Goal: Task Accomplishment & Management: Use online tool/utility

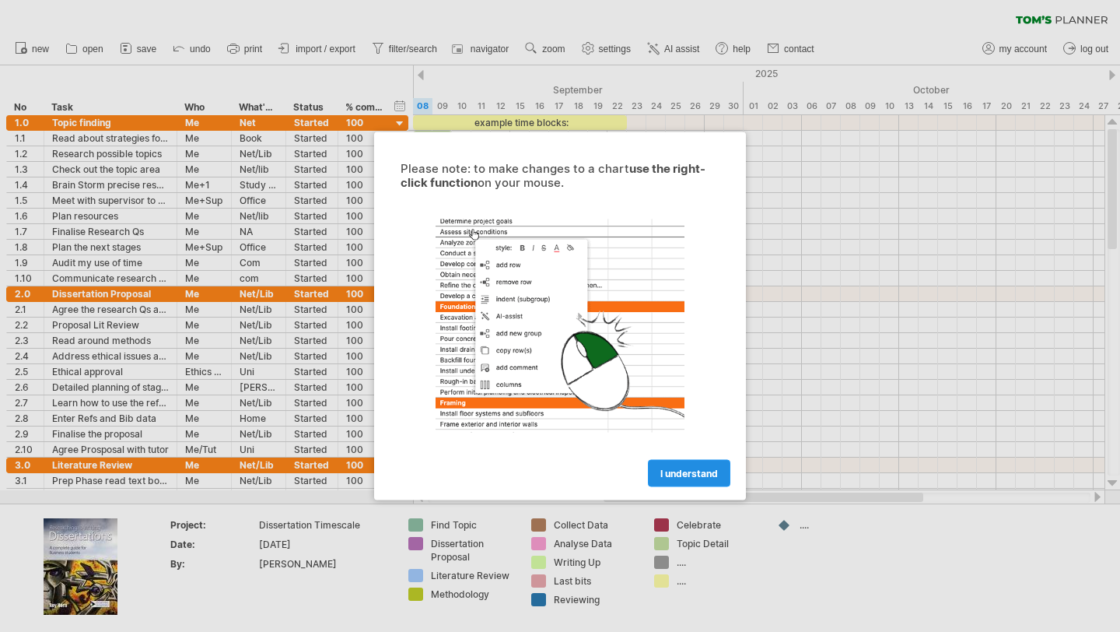
click at [687, 474] on span "I understand" at bounding box center [689, 474] width 58 height 12
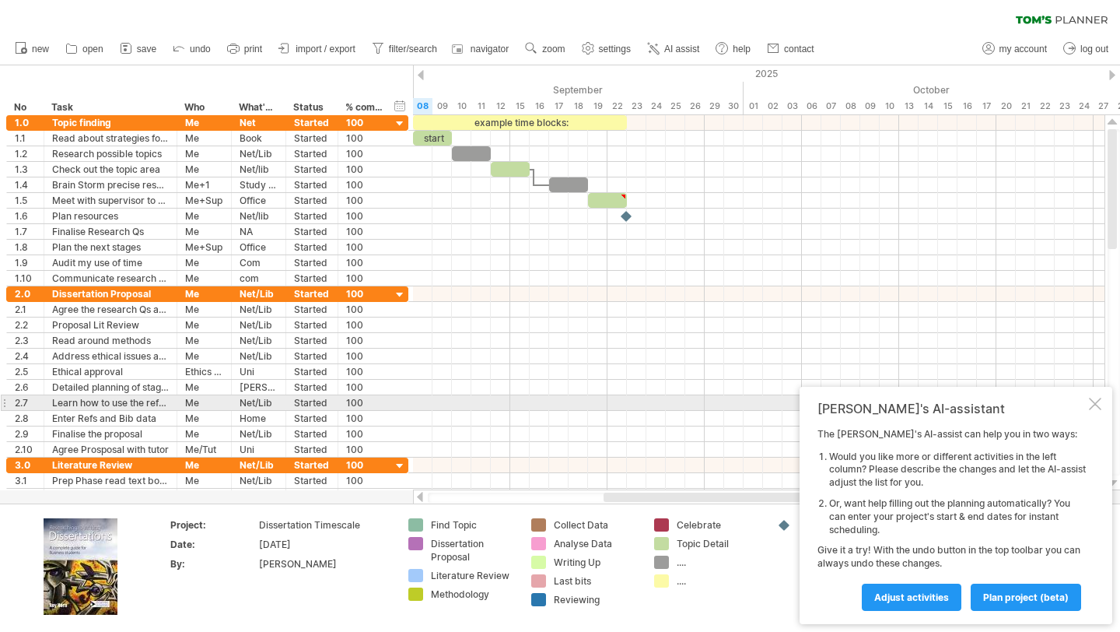
click at [1093, 401] on div at bounding box center [1095, 404] width 12 height 12
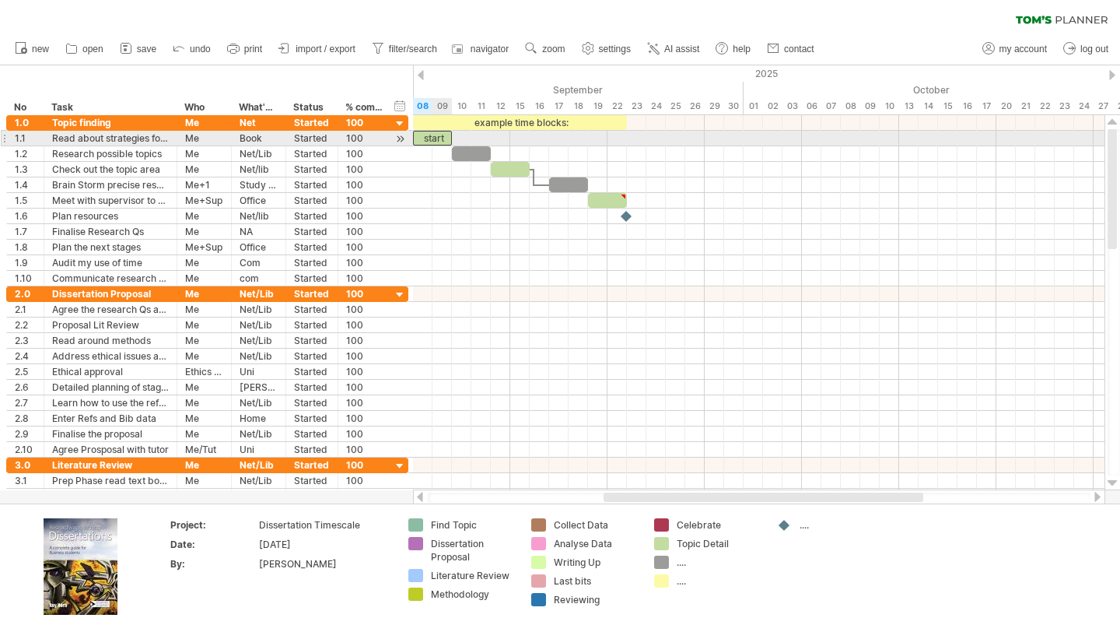
click at [436, 138] on div "start" at bounding box center [432, 138] width 39 height 15
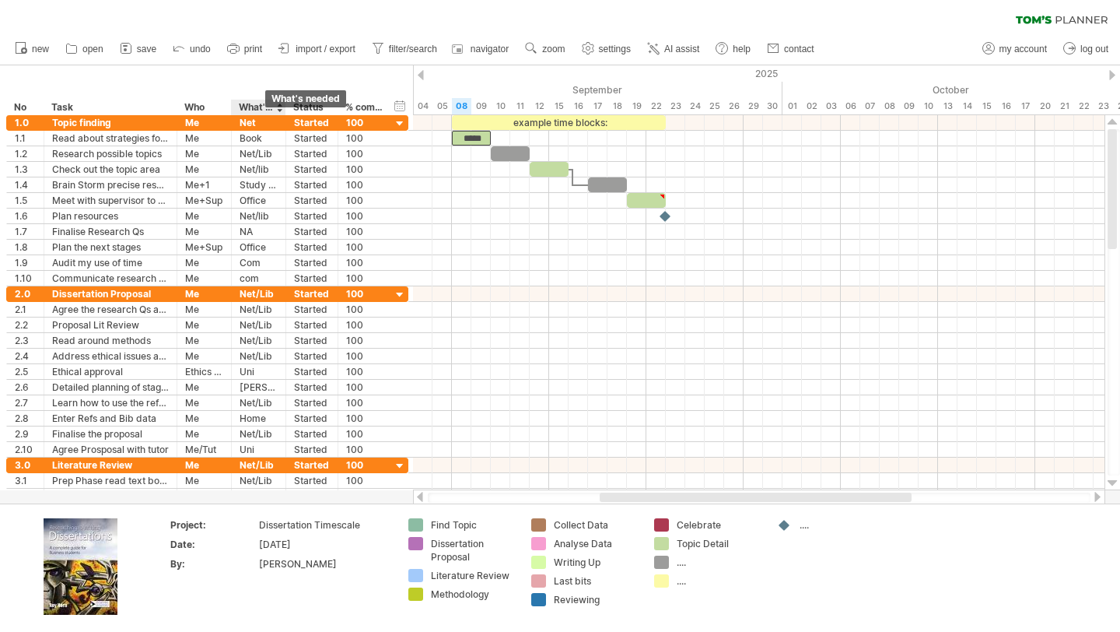
click at [252, 105] on div "What's needed" at bounding box center [258, 108] width 38 height 16
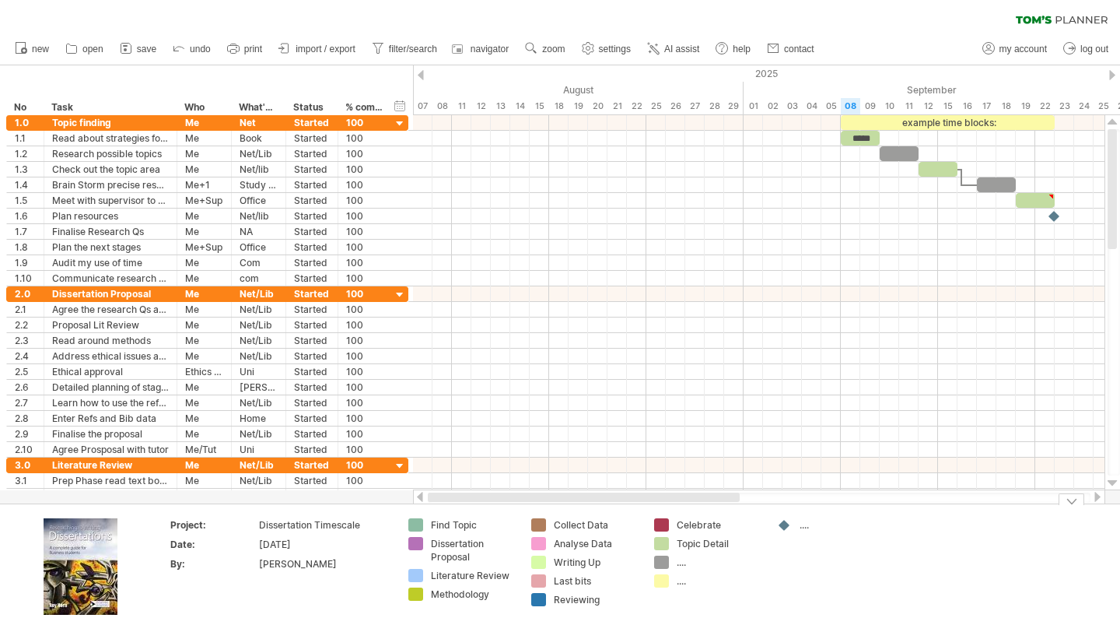
drag, startPoint x: 863, startPoint y: 496, endPoint x: 583, endPoint y: 520, distance: 281.1
click at [583, 520] on div "Trying to reach [DOMAIN_NAME] Connected again... 0% clear filter new *" at bounding box center [560, 316] width 1120 height 632
click at [1065, 501] on div at bounding box center [759, 497] width 663 height 10
click at [1075, 506] on div "Project: Dissertation Timescale Date: [DATE] By: [PERSON_NAME] Find Topic Disse…" at bounding box center [560, 567] width 1120 height 128
click at [1072, 502] on div at bounding box center [1072, 499] width 26 height 12
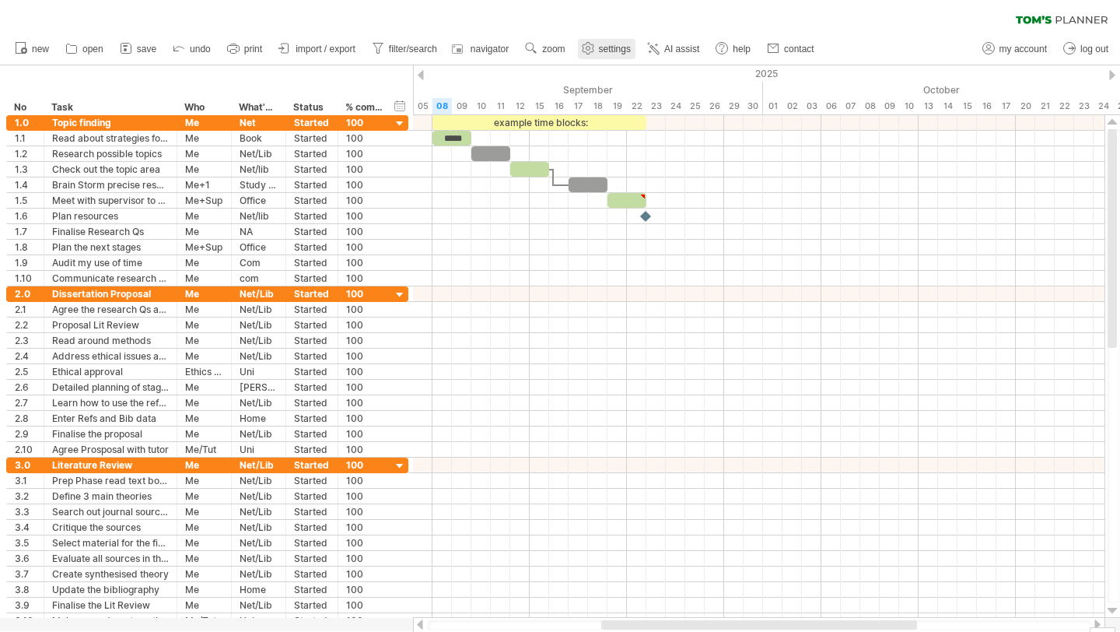
click at [594, 53] on use at bounding box center [588, 48] width 16 height 16
select select "*"
select select "**"
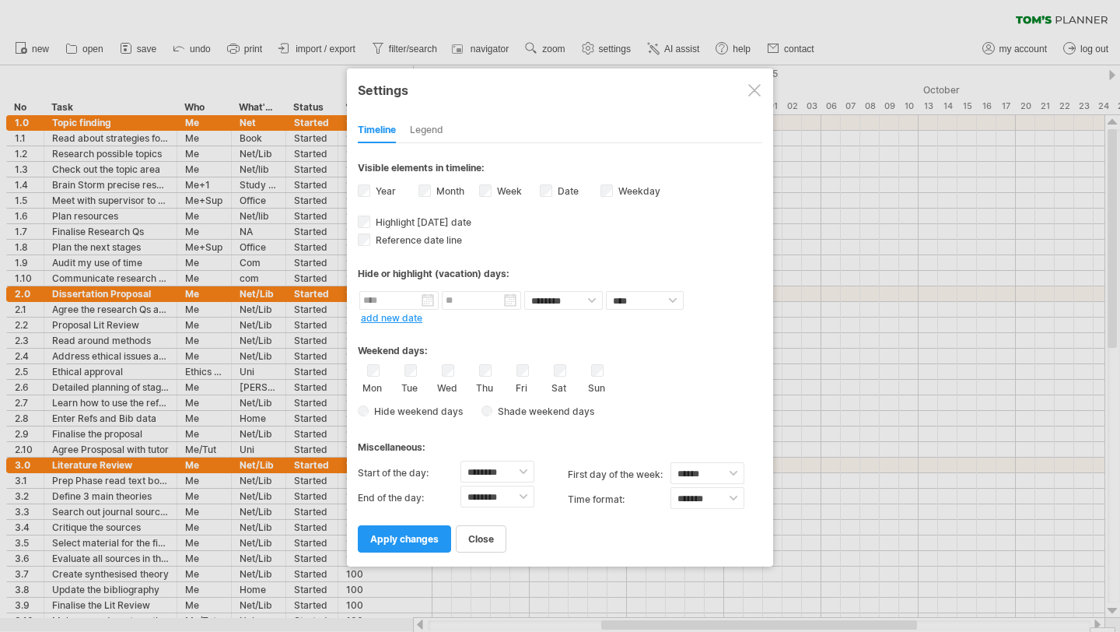
click at [424, 130] on div "Legend" at bounding box center [426, 130] width 33 height 25
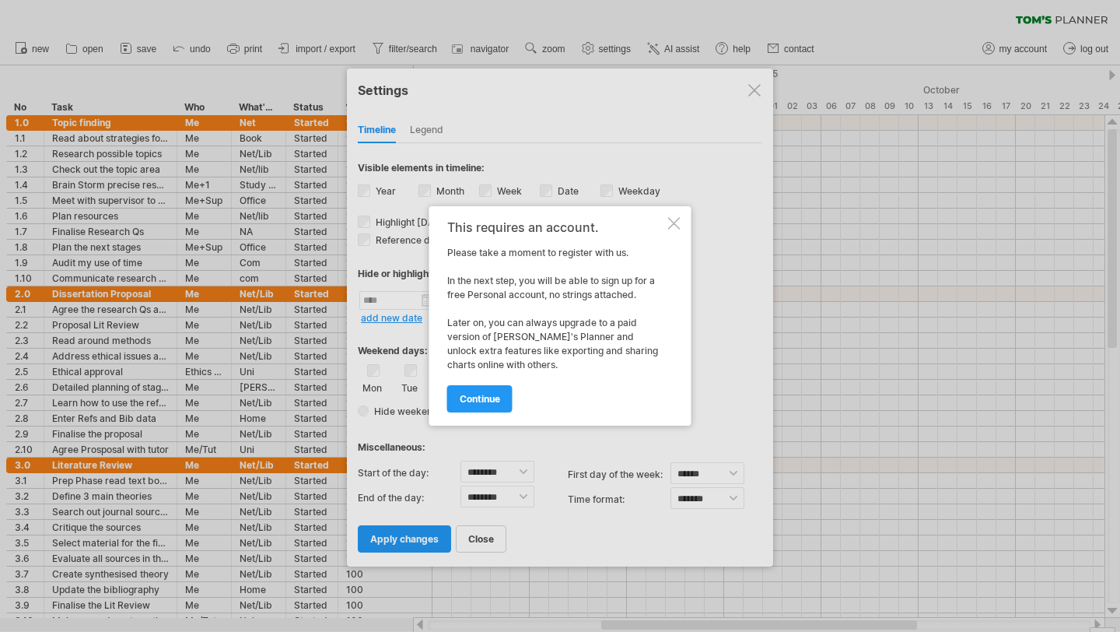
click at [675, 219] on div at bounding box center [674, 223] width 12 height 12
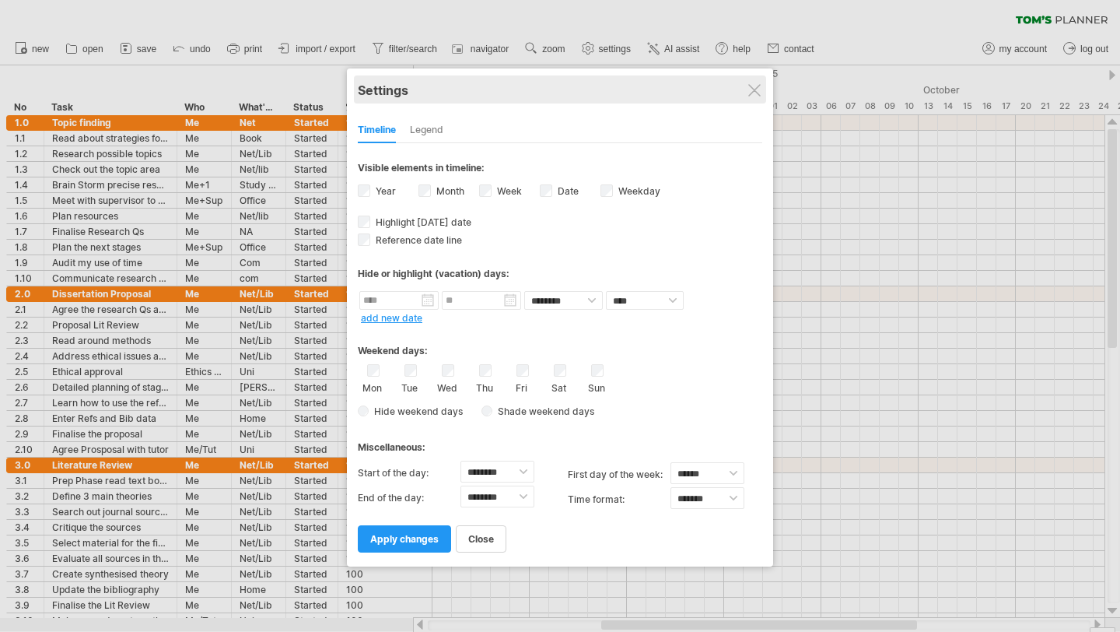
click at [755, 96] on div "Settings" at bounding box center [560, 89] width 405 height 28
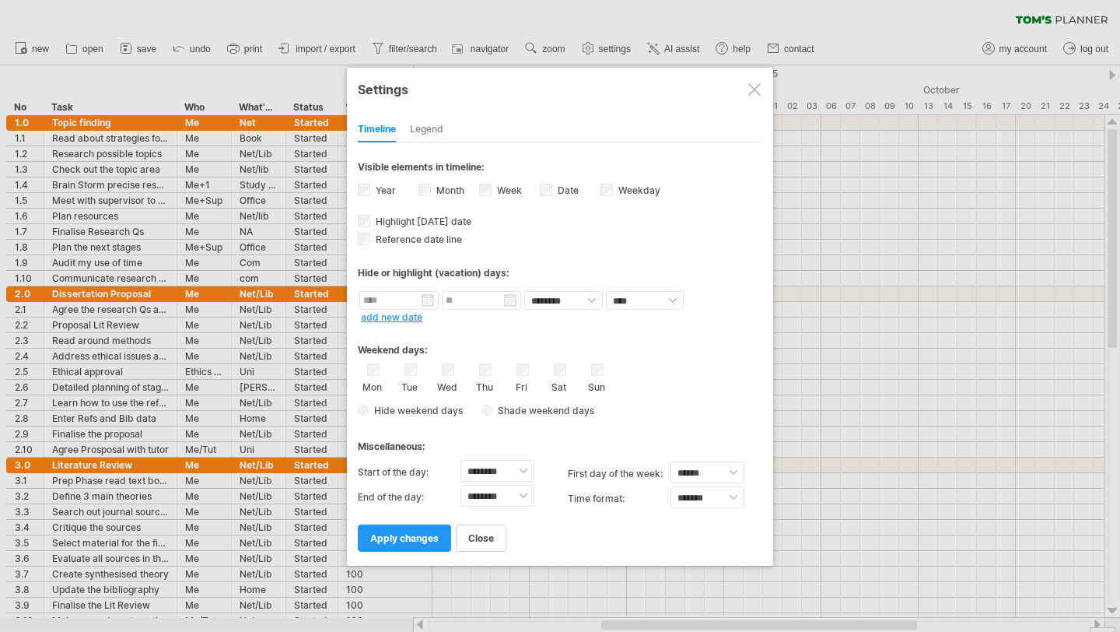
click at [751, 93] on div at bounding box center [754, 89] width 12 height 12
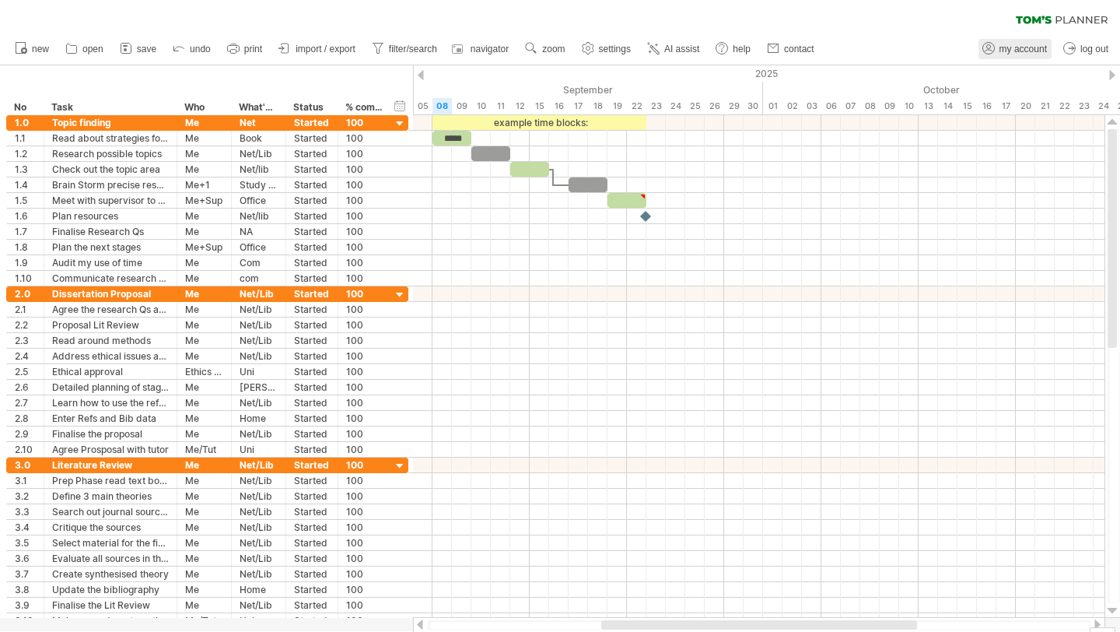
click at [1030, 53] on span "my account" at bounding box center [1023, 49] width 47 height 11
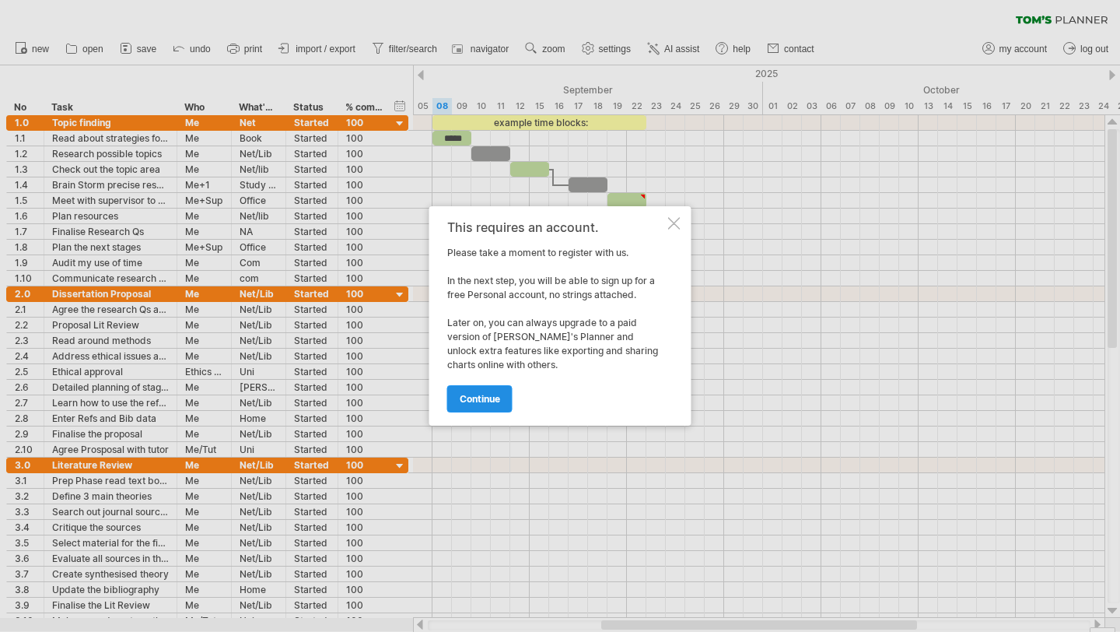
click at [489, 396] on span "continue" at bounding box center [480, 399] width 40 height 12
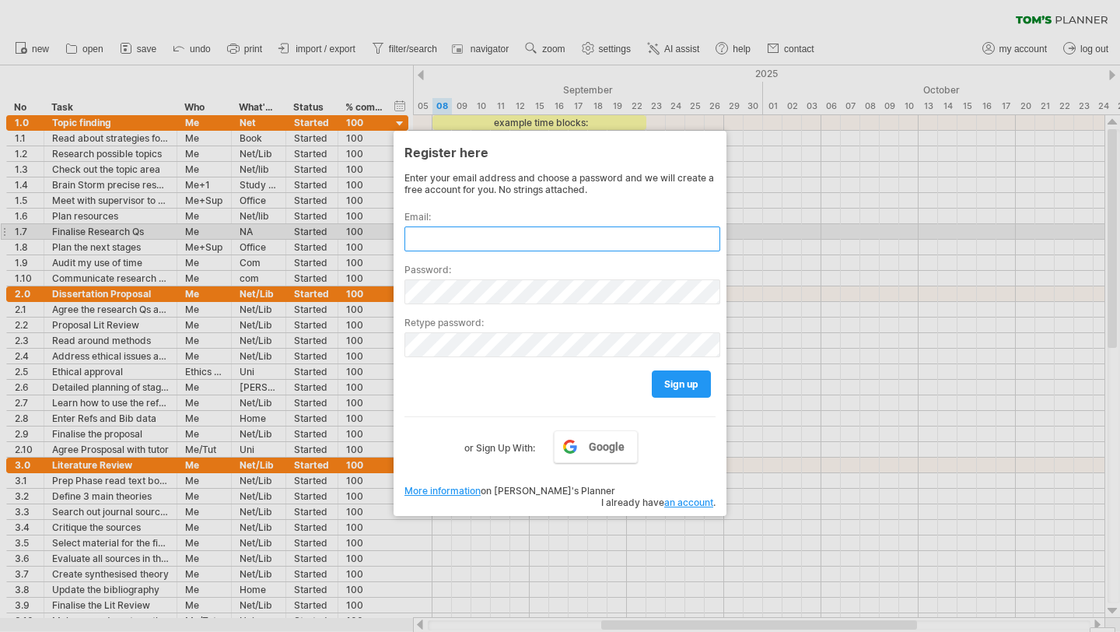
click at [472, 237] on input "text" at bounding box center [563, 238] width 316 height 25
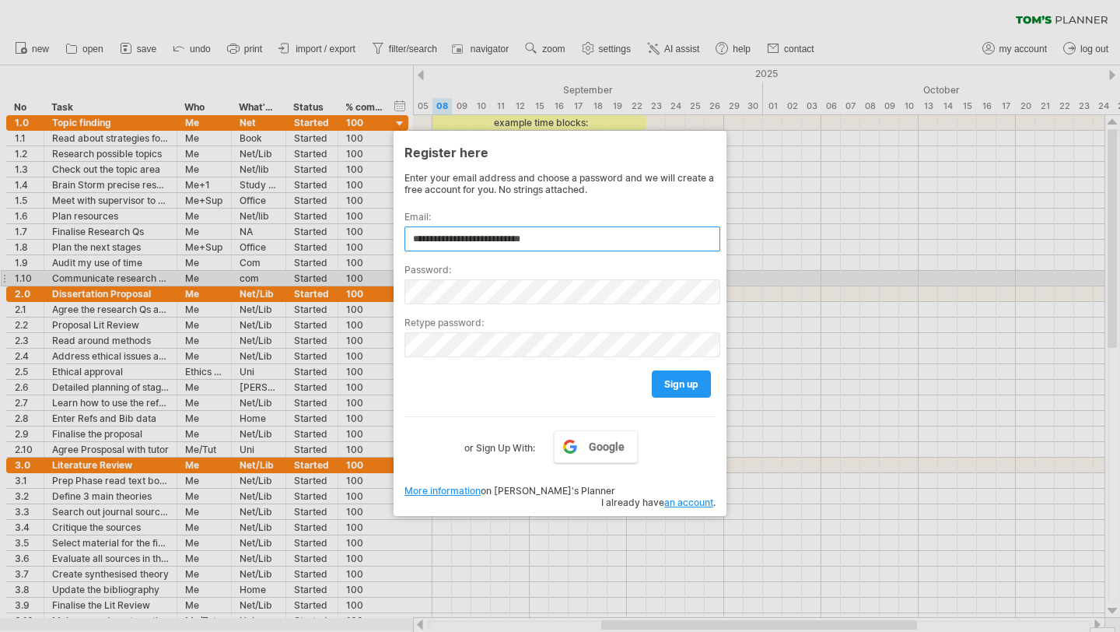
type input "**********"
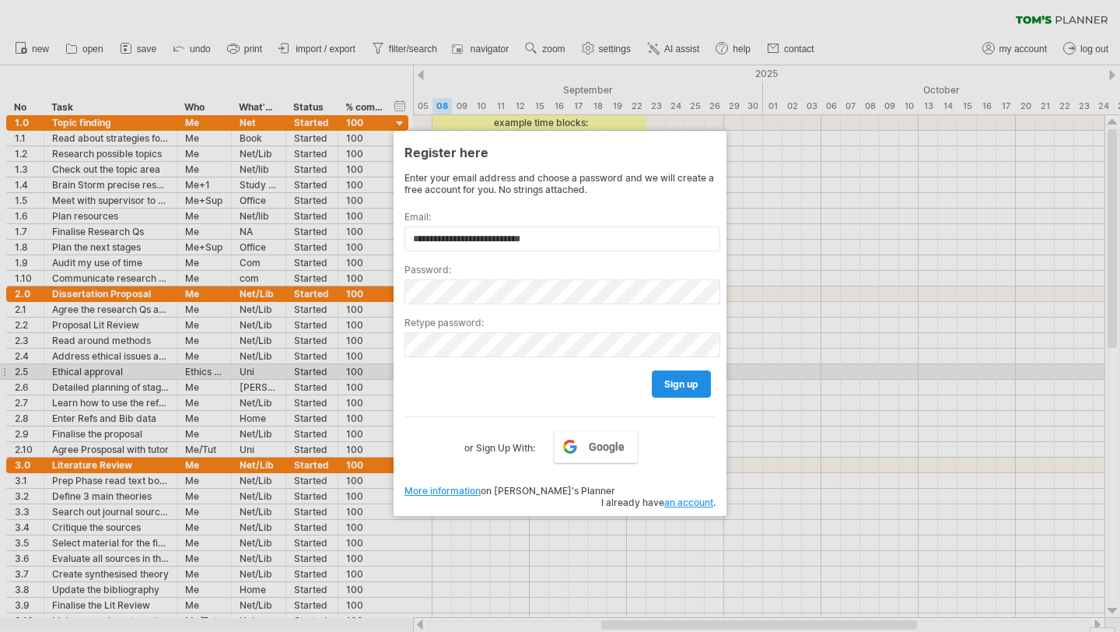
click at [667, 372] on link "sign up" at bounding box center [681, 383] width 59 height 27
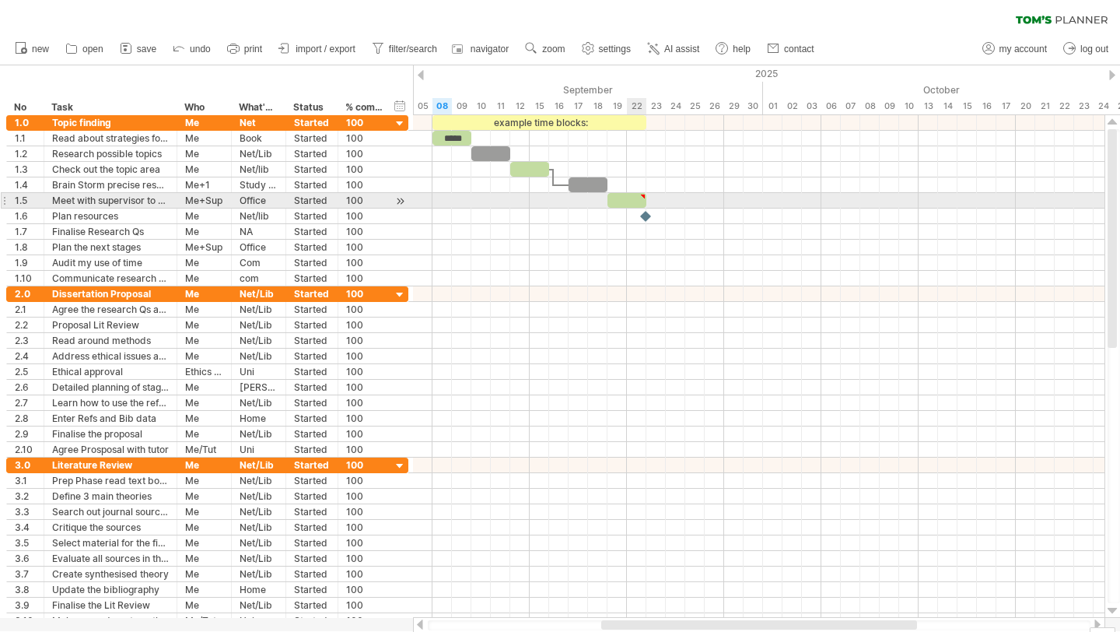
type textarea "**********"
click at [644, 198] on div at bounding box center [642, 196] width 7 height 7
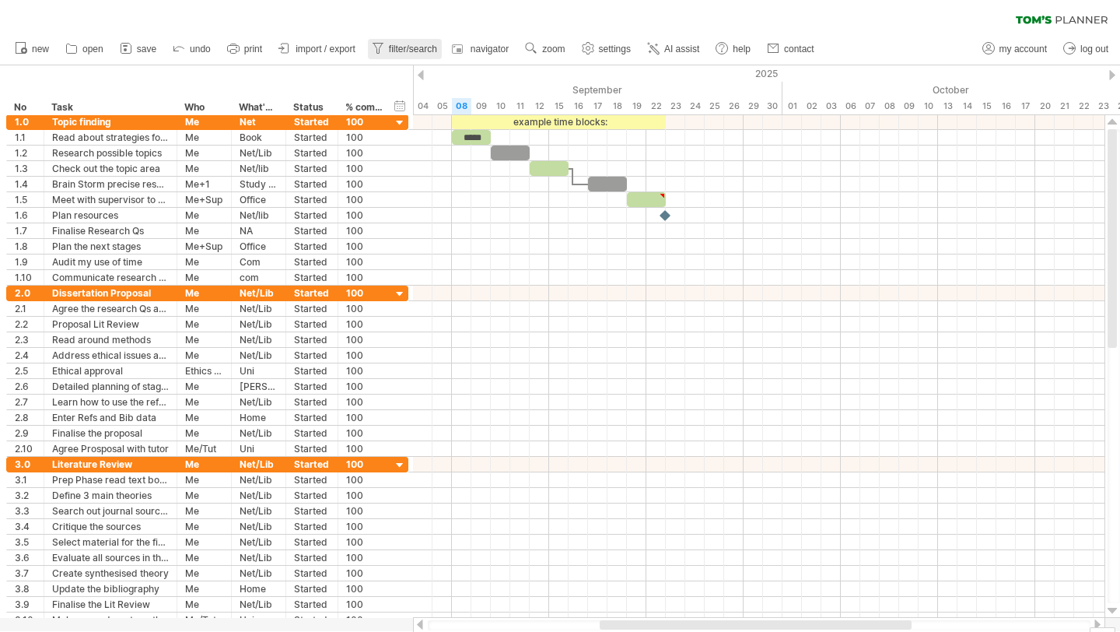
click at [396, 52] on span "filter/search" at bounding box center [413, 49] width 48 height 11
type input "**********"
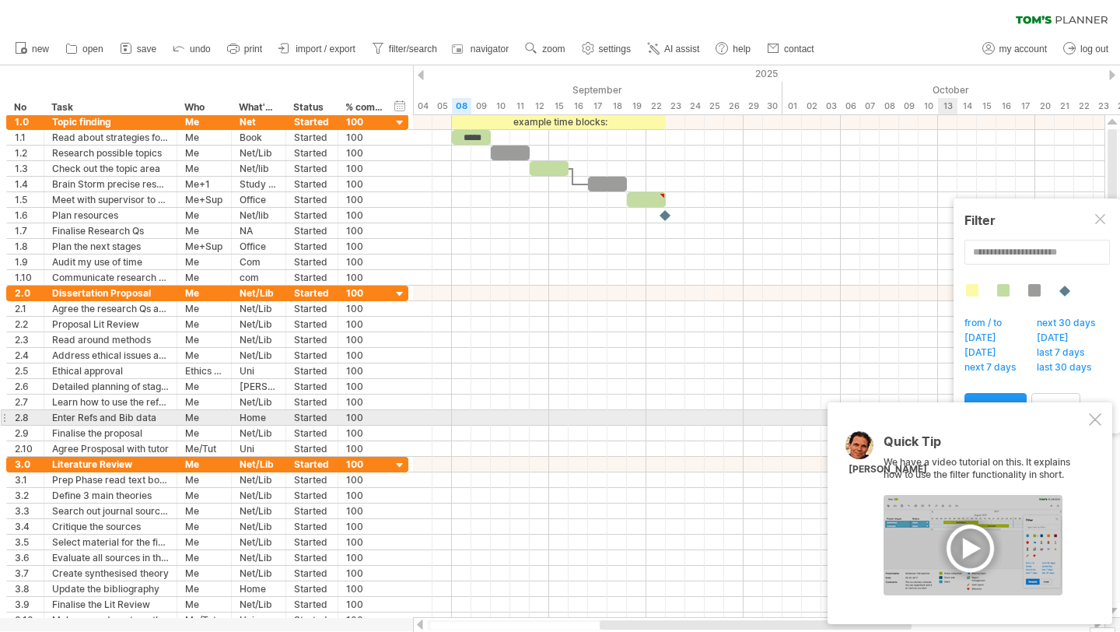
click at [1099, 419] on div at bounding box center [1095, 419] width 12 height 12
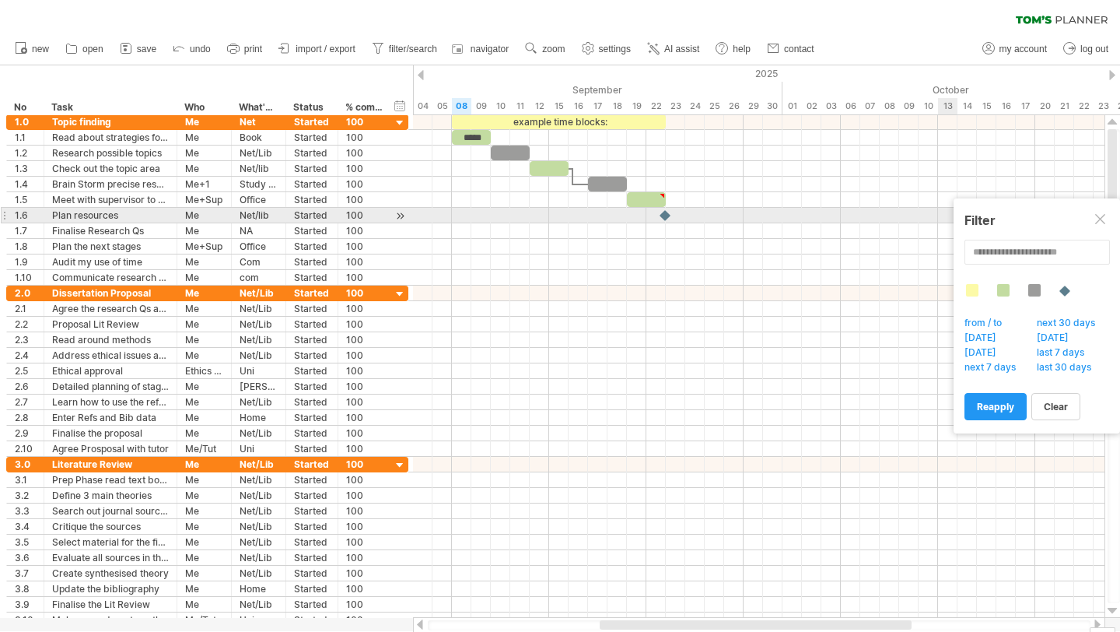
click at [1102, 219] on div at bounding box center [1101, 220] width 12 height 12
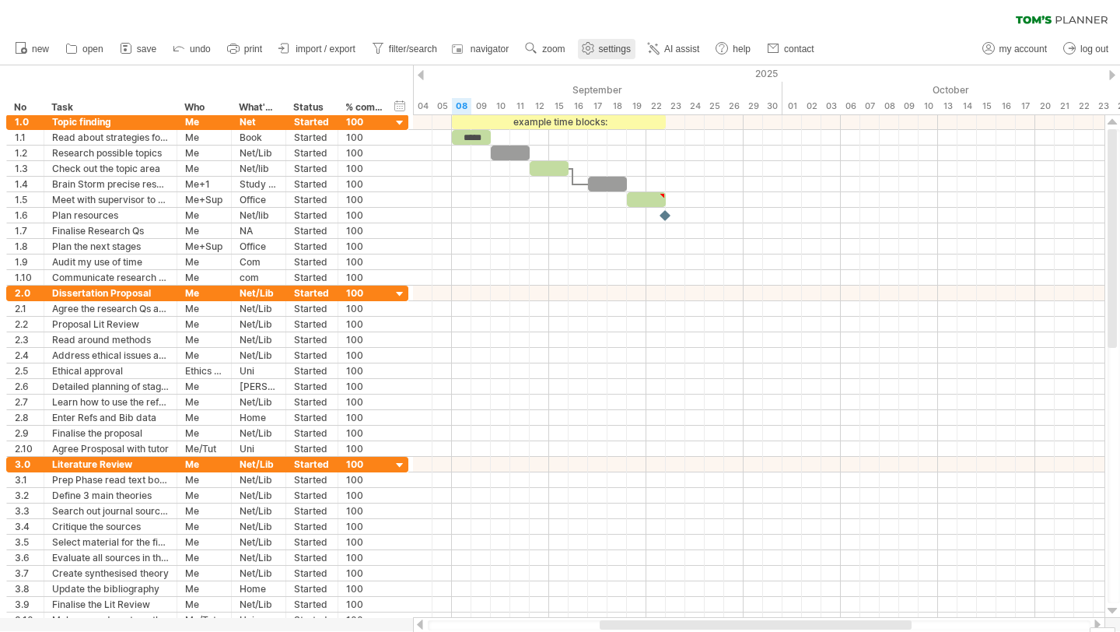
click at [603, 46] on span "settings" at bounding box center [615, 49] width 32 height 11
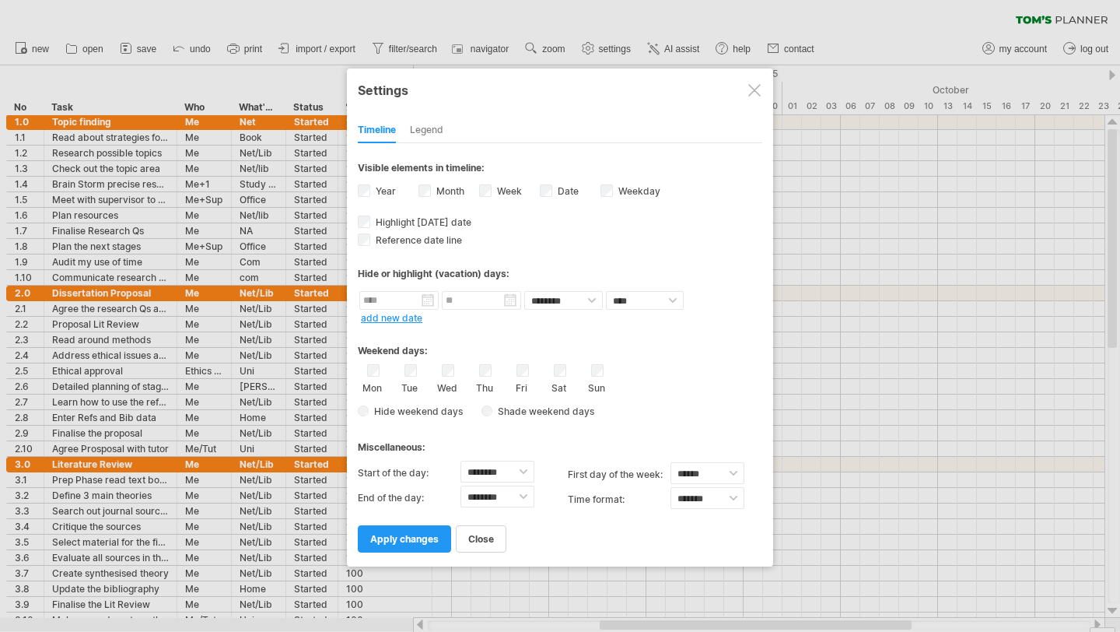
click at [755, 93] on div at bounding box center [754, 90] width 12 height 12
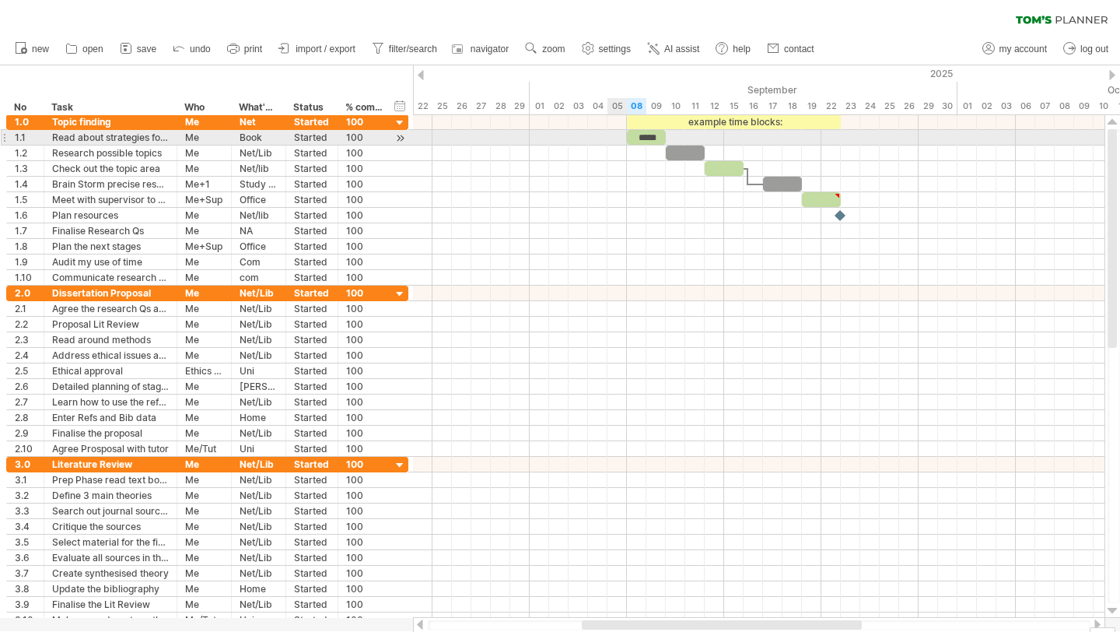
drag, startPoint x: 443, startPoint y: 108, endPoint x: 625, endPoint y: 132, distance: 184.4
click at [625, 132] on div "Trying to reach [DOMAIN_NAME] Connected again... 0% clear filter new *" at bounding box center [560, 316] width 1120 height 632
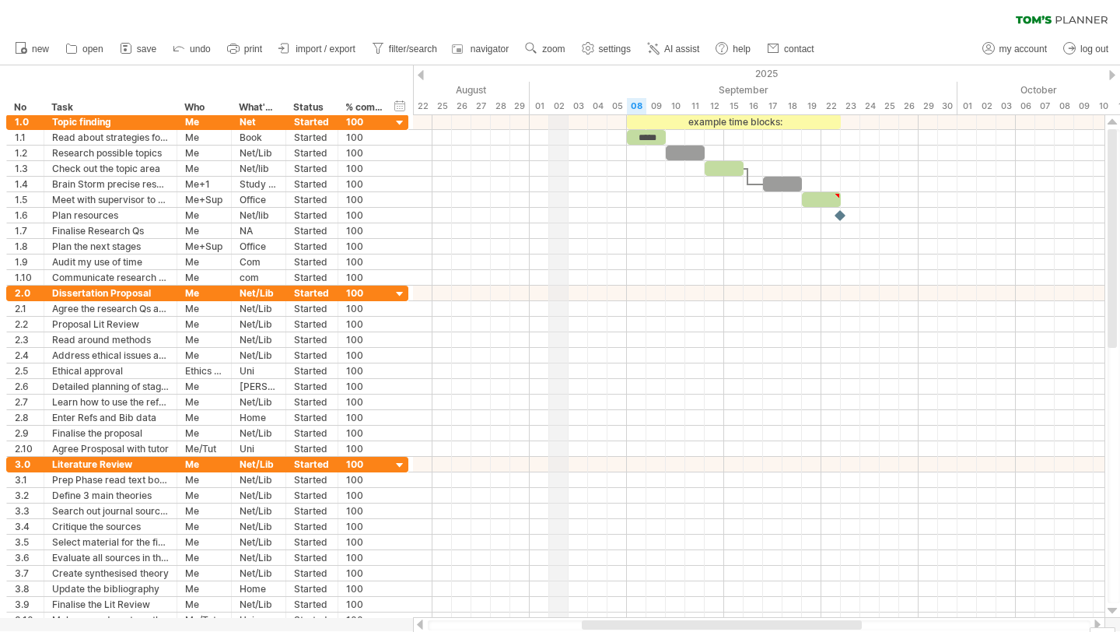
click at [563, 82] on div "September" at bounding box center [744, 90] width 428 height 16
click at [618, 127] on div at bounding box center [759, 122] width 692 height 16
click at [618, 107] on div "05" at bounding box center [617, 106] width 19 height 16
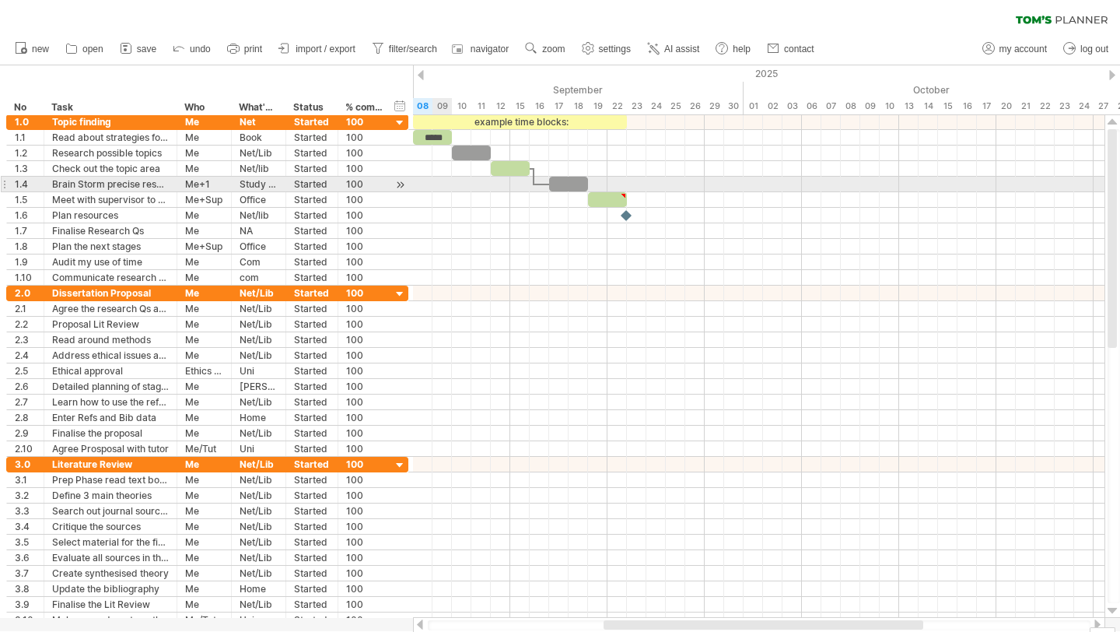
click at [444, 190] on div at bounding box center [759, 185] width 692 height 16
click at [401, 184] on div at bounding box center [400, 185] width 15 height 16
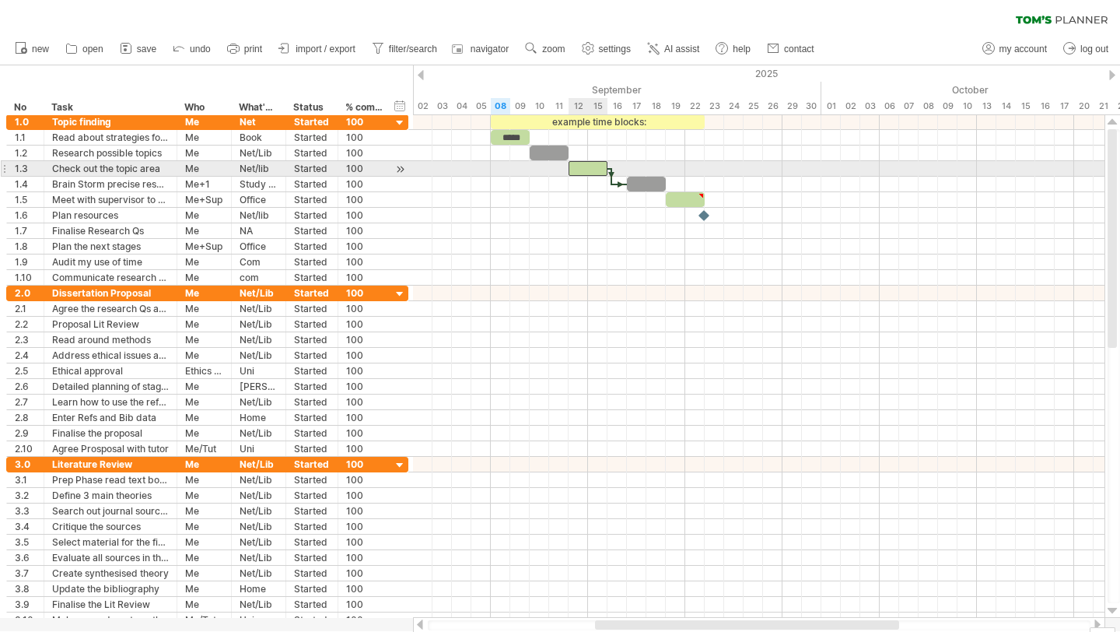
click at [588, 170] on div at bounding box center [588, 168] width 39 height 15
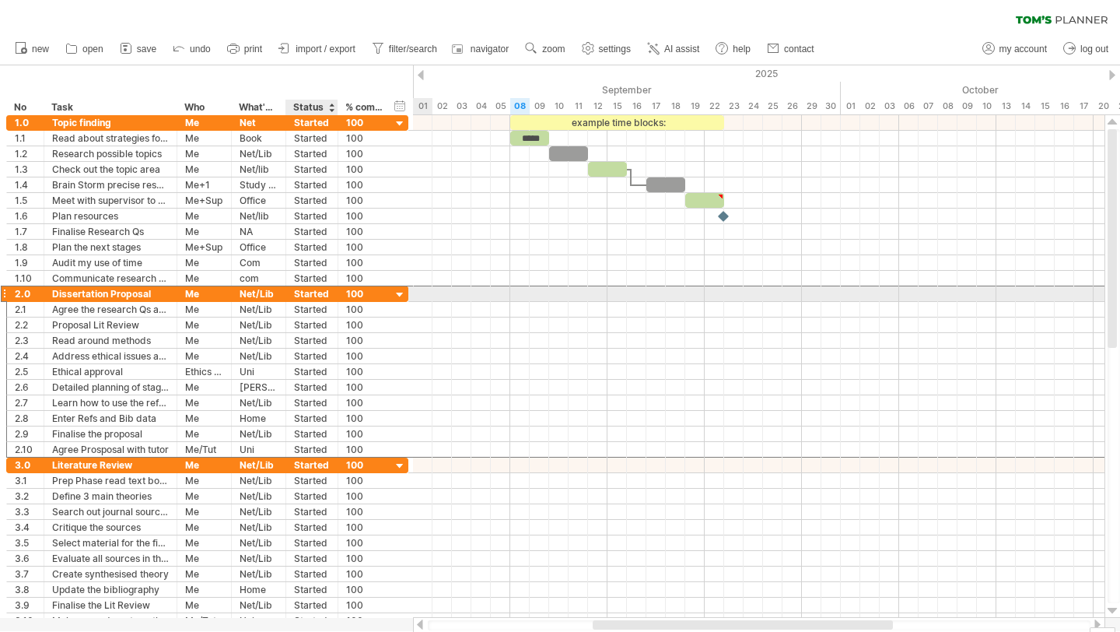
click at [316, 295] on div "Started" at bounding box center [312, 293] width 36 height 15
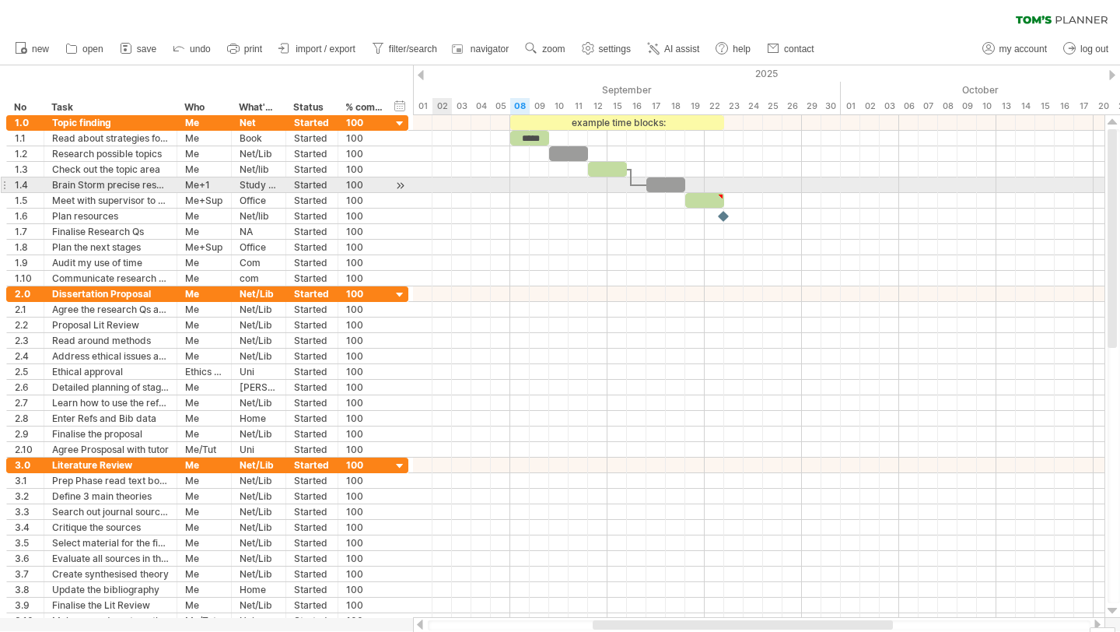
click at [447, 193] on div at bounding box center [759, 201] width 692 height 16
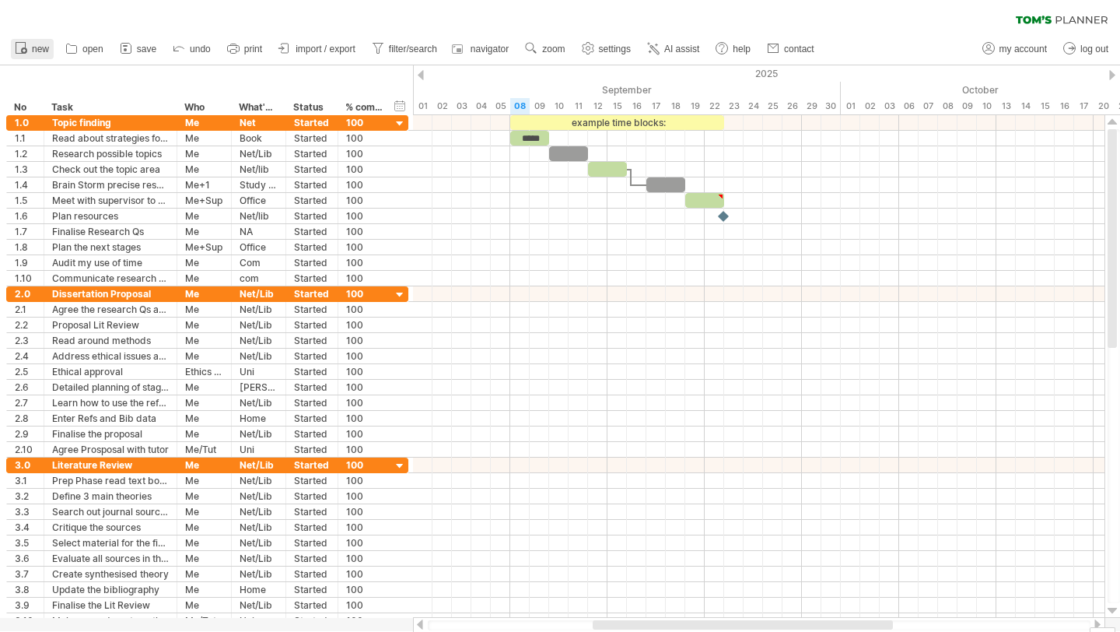
click at [26, 46] on icon at bounding box center [21, 48] width 16 height 16
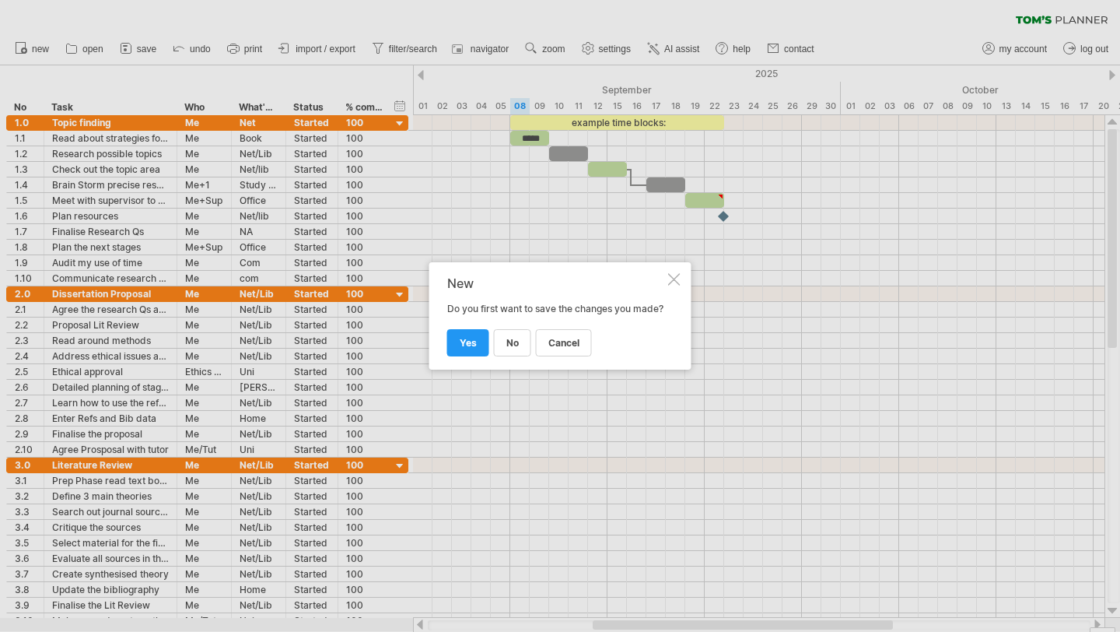
click at [670, 273] on div at bounding box center [674, 279] width 12 height 12
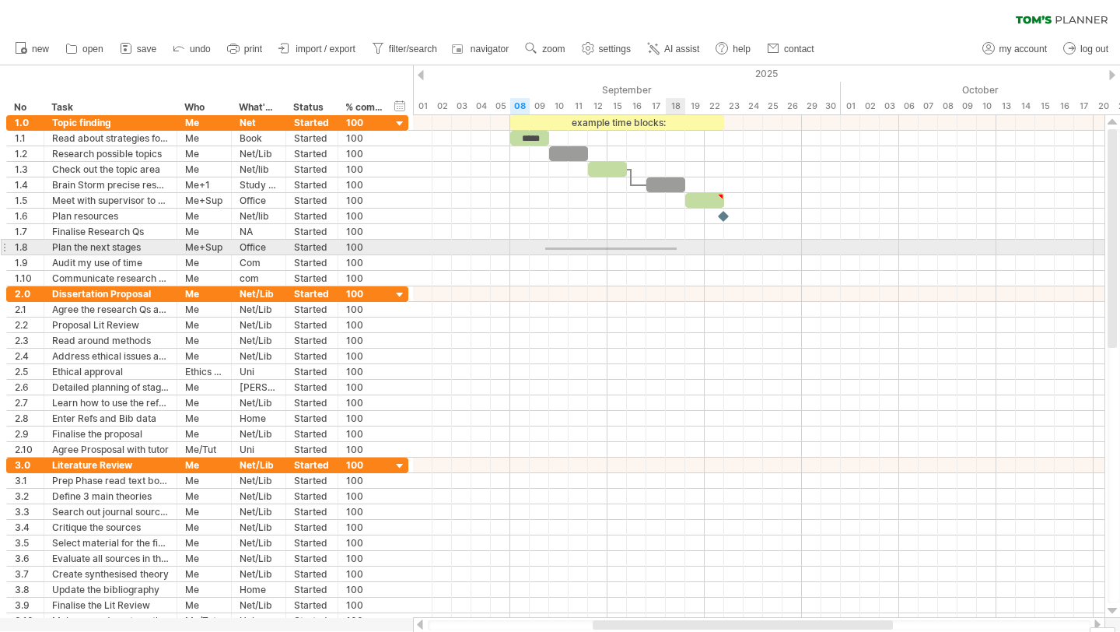
drag, startPoint x: 545, startPoint y: 247, endPoint x: 676, endPoint y: 250, distance: 130.7
click at [678, 250] on div at bounding box center [759, 248] width 692 height 16
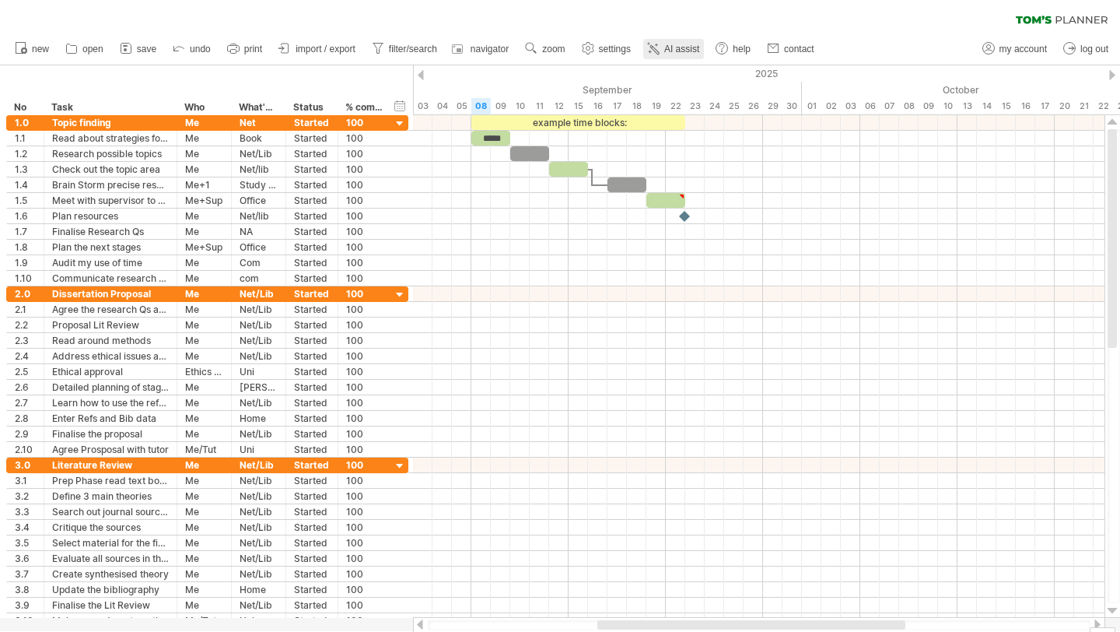
click at [679, 49] on span "AI assist" at bounding box center [681, 49] width 35 height 11
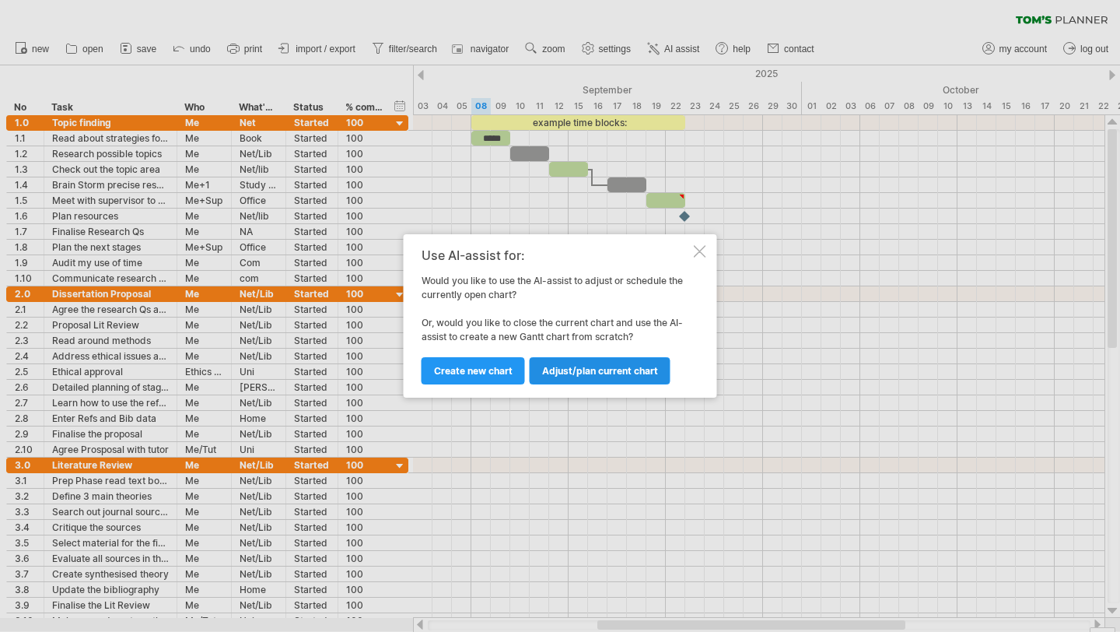
click at [598, 370] on span "Adjust/plan current chart" at bounding box center [600, 371] width 116 height 12
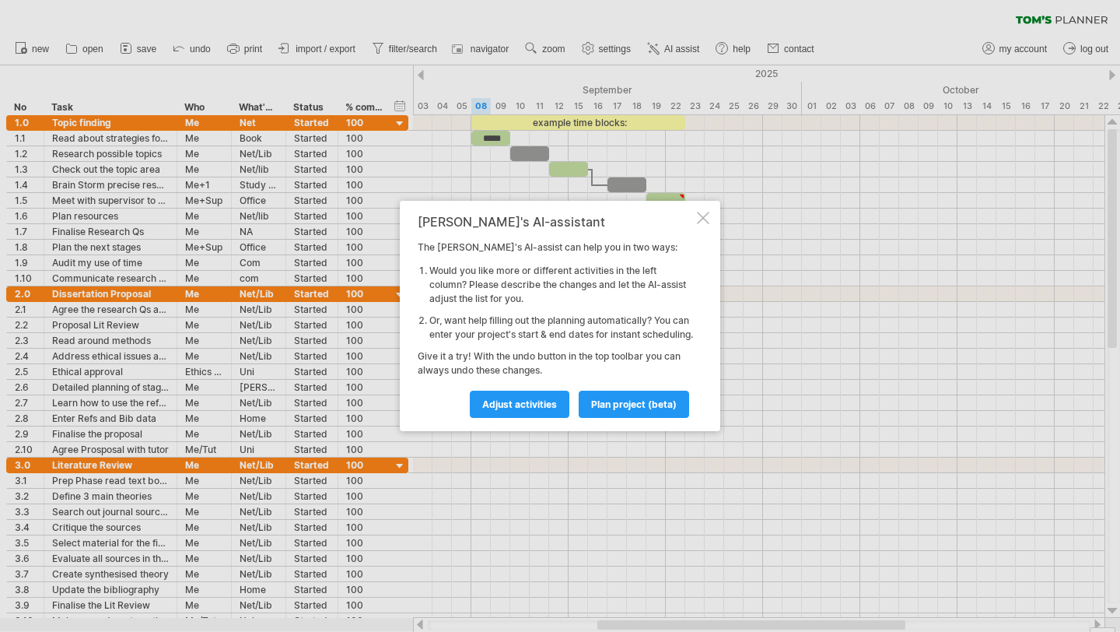
click at [700, 213] on div at bounding box center [703, 218] width 12 height 12
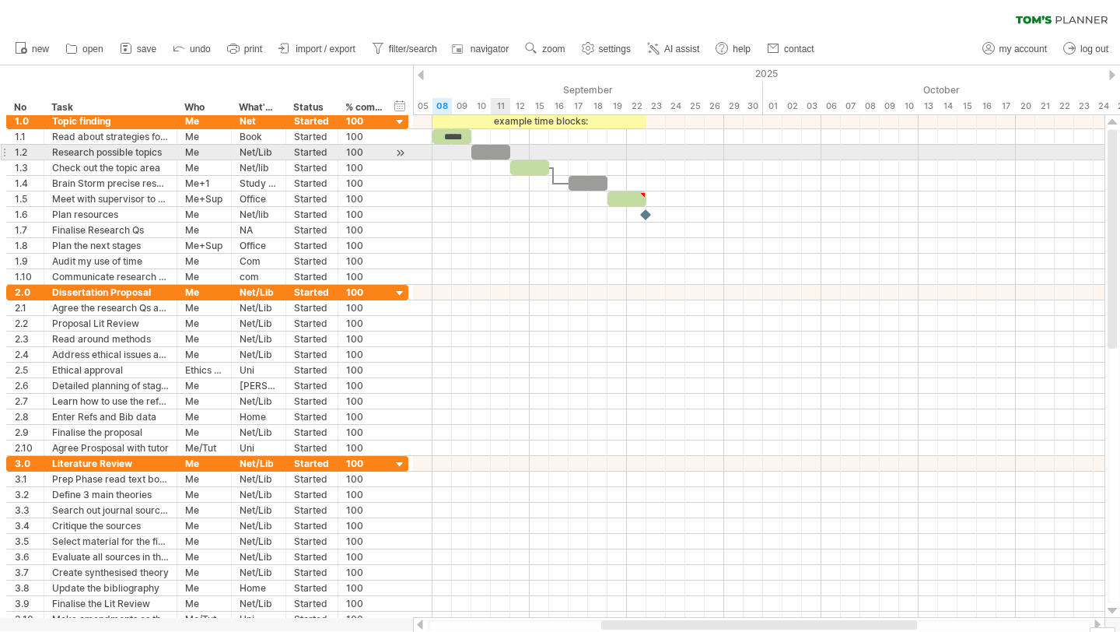
click at [497, 152] on div at bounding box center [490, 152] width 39 height 15
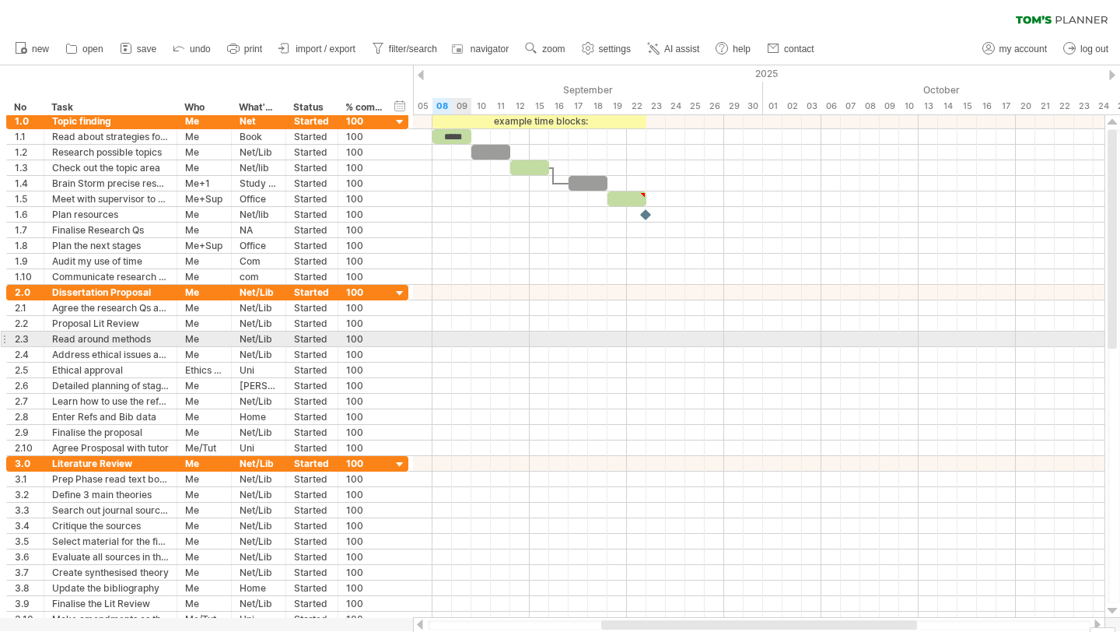
click at [468, 340] on div at bounding box center [759, 339] width 692 height 16
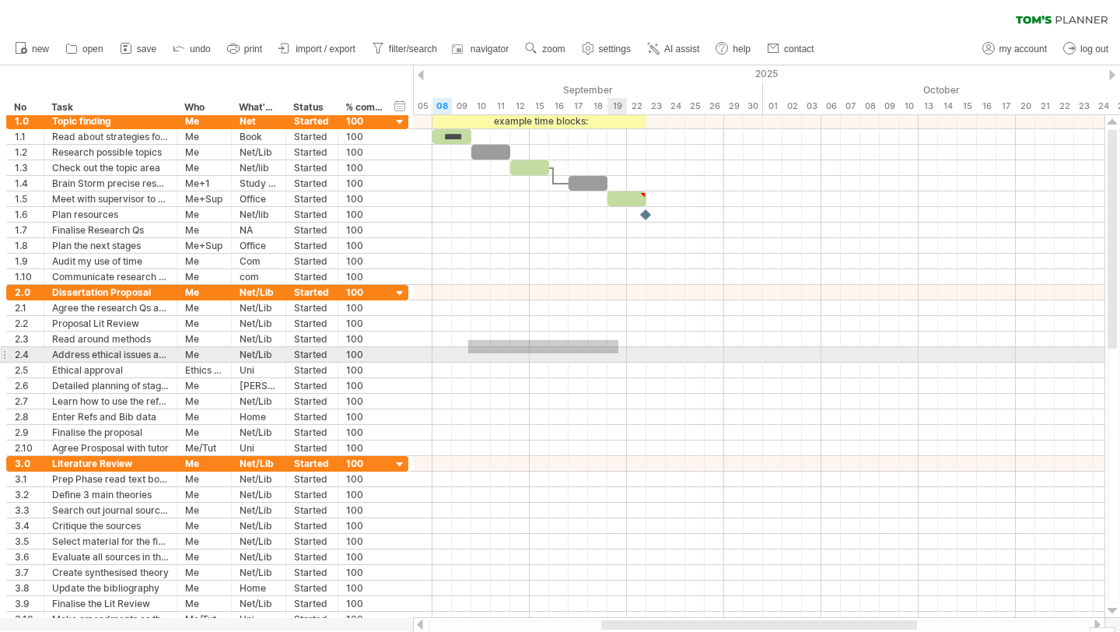
drag, startPoint x: 468, startPoint y: 340, endPoint x: 621, endPoint y: 356, distance: 153.3
click at [622, 356] on div at bounding box center [759, 370] width 692 height 171
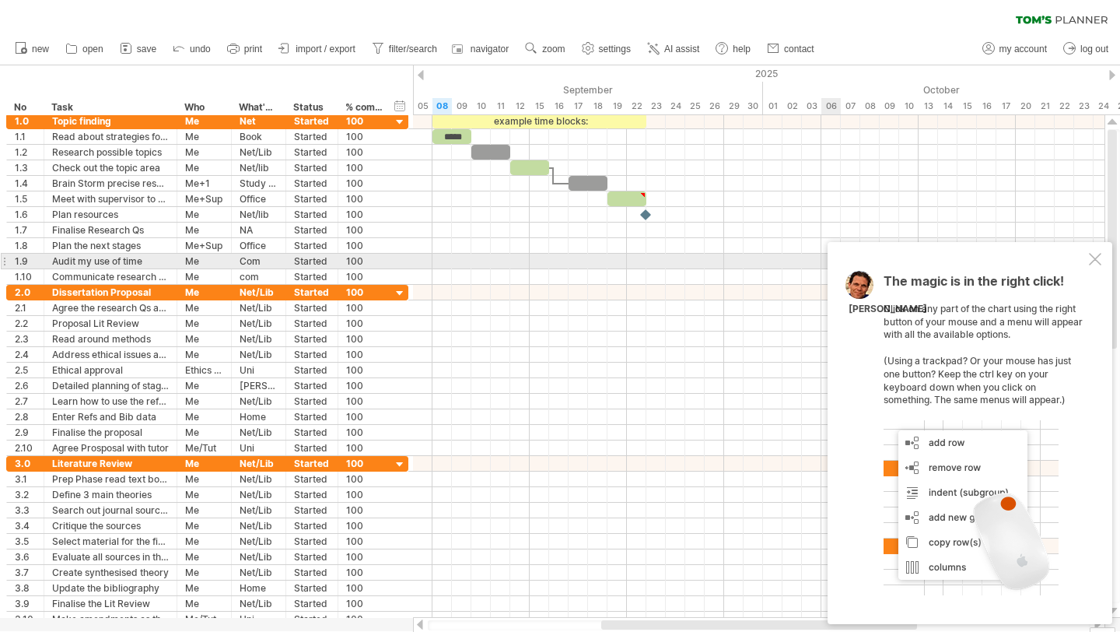
click at [1093, 264] on div at bounding box center [1095, 259] width 12 height 12
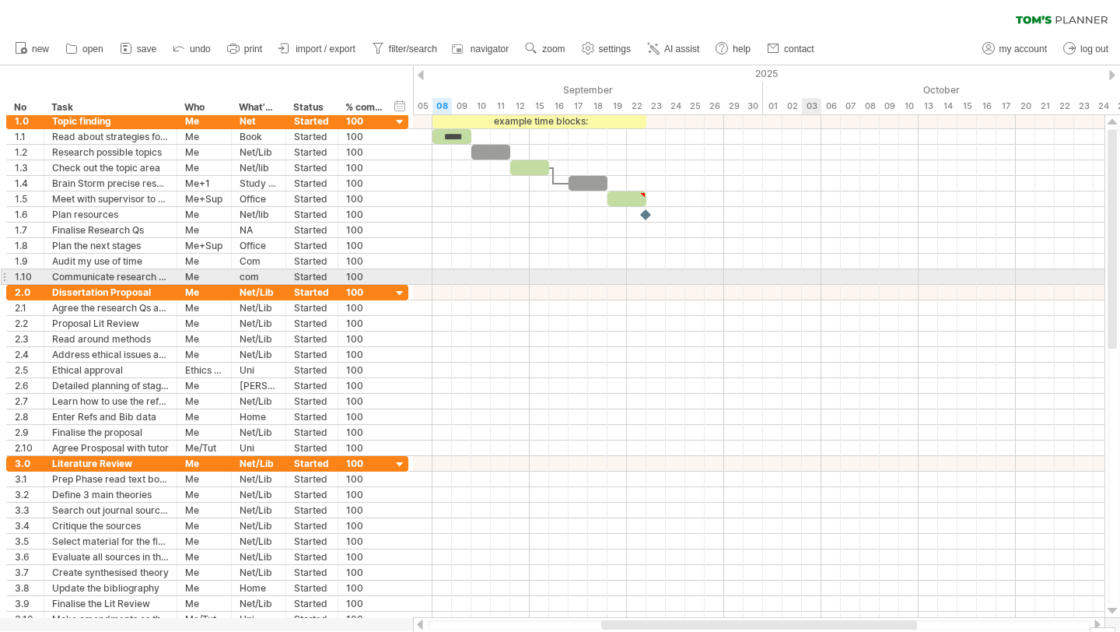
click at [814, 279] on div at bounding box center [759, 277] width 692 height 16
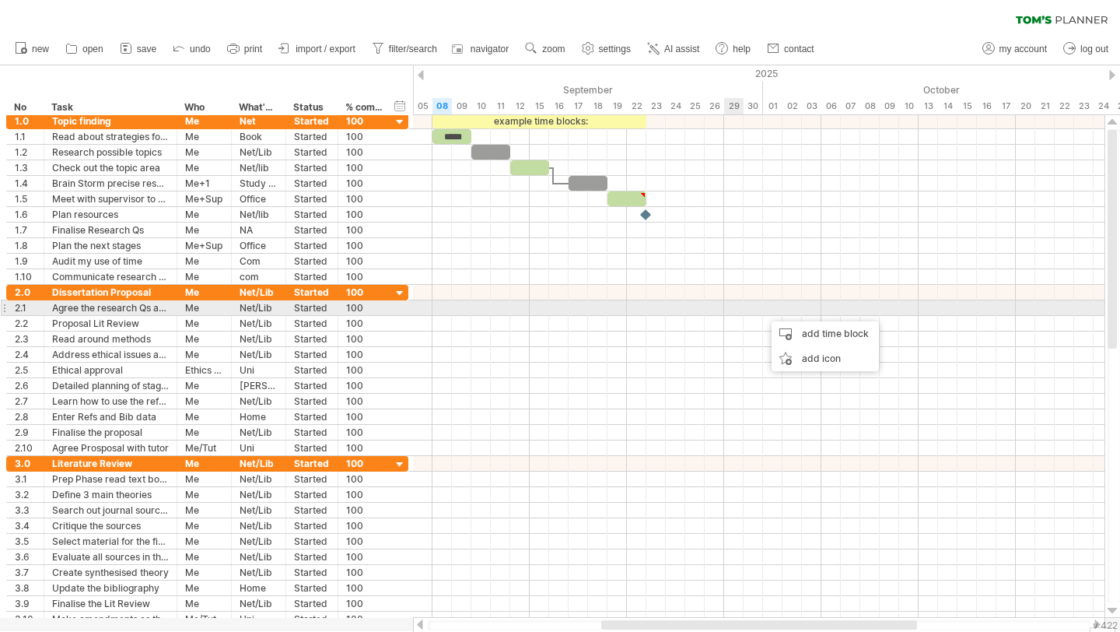
click at [708, 316] on div at bounding box center [759, 324] width 692 height 16
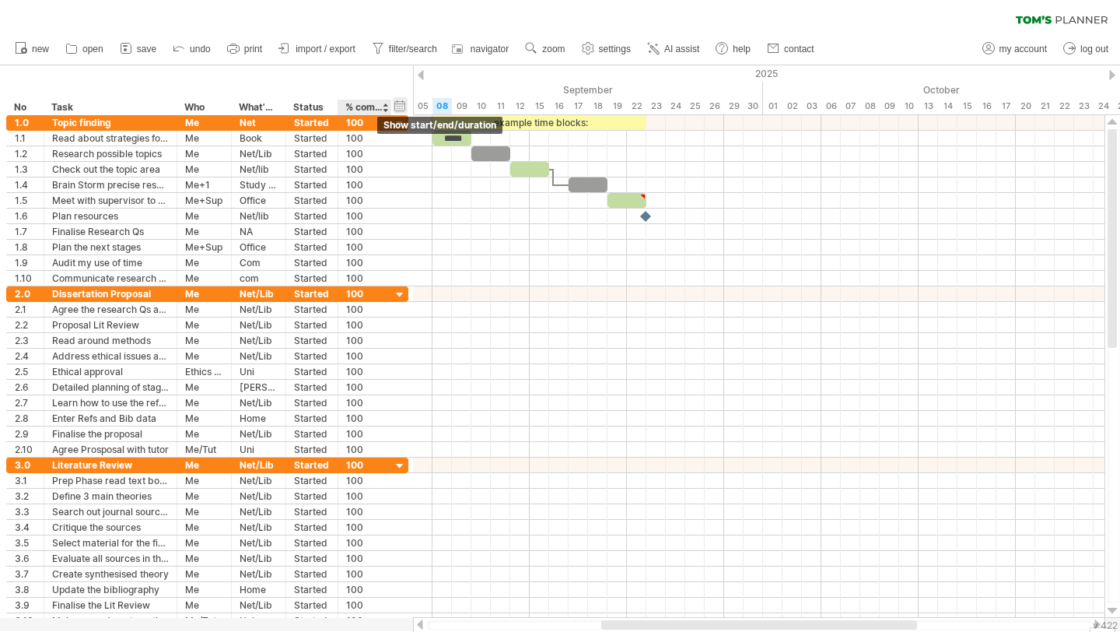
click at [405, 105] on div "hide start/end/duration show start/end/duration" at bounding box center [400, 105] width 15 height 16
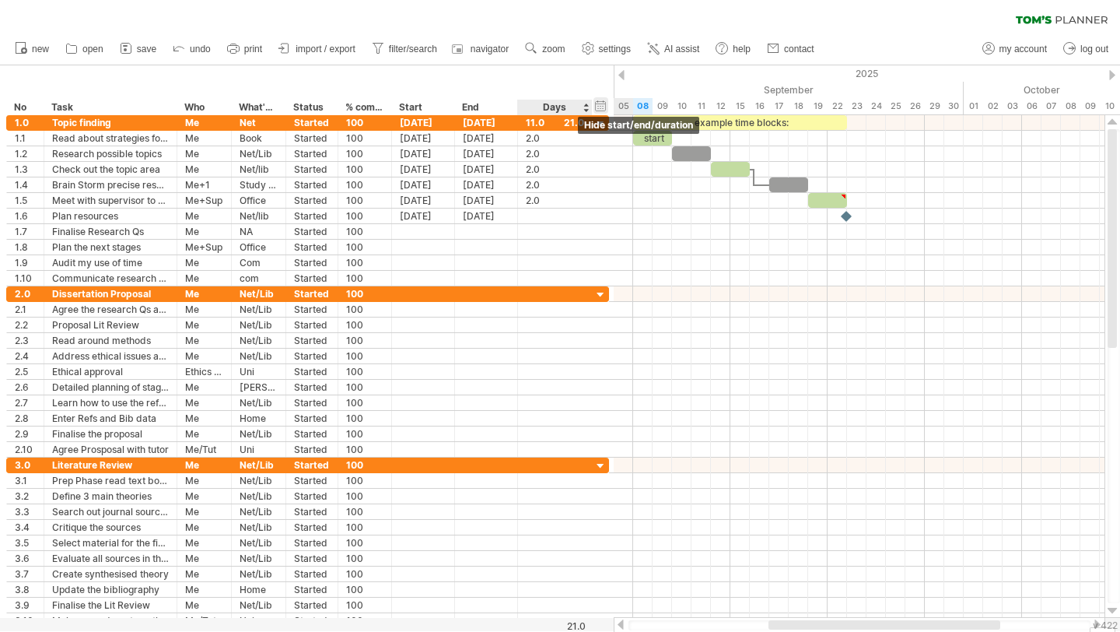
click at [600, 107] on div "hide start/end/duration show start/end/duration" at bounding box center [601, 105] width 15 height 16
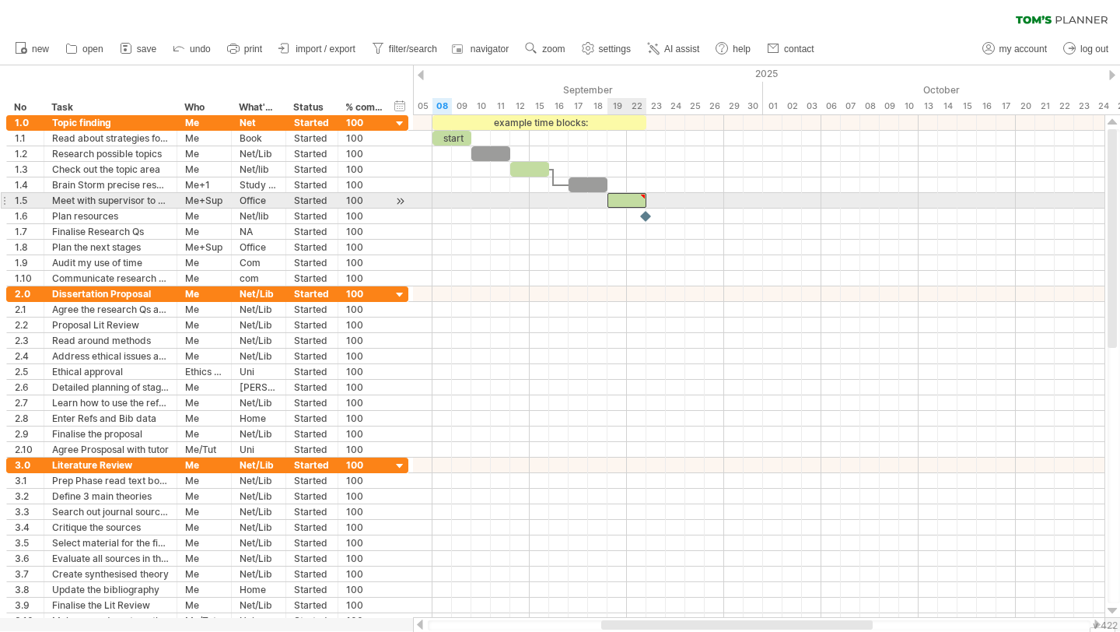
click at [643, 197] on div at bounding box center [642, 196] width 7 height 7
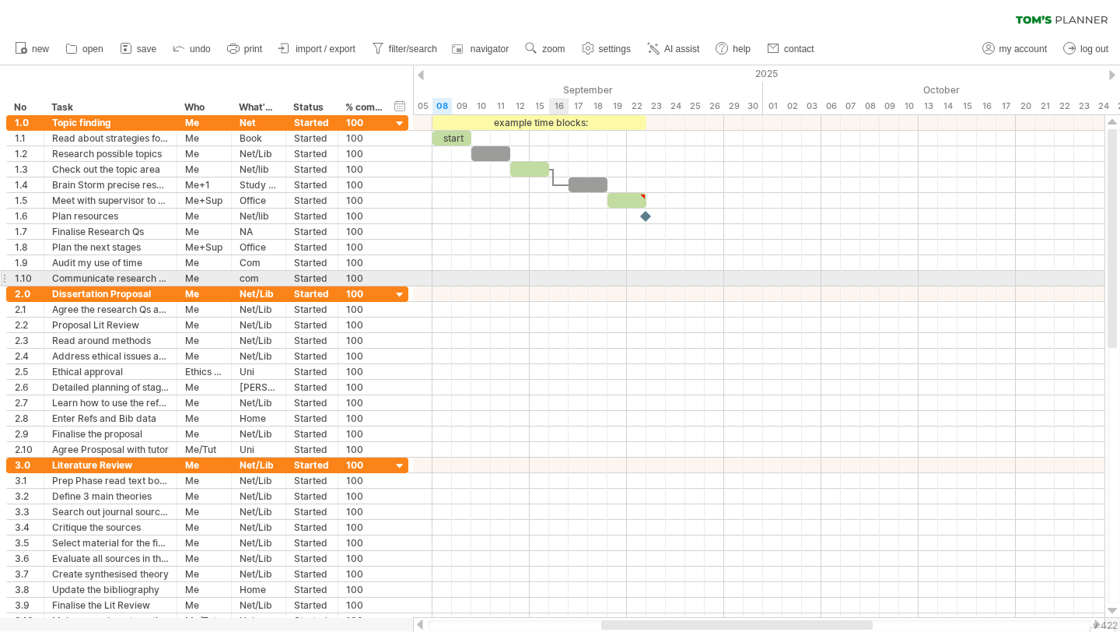
click at [568, 276] on div at bounding box center [759, 279] width 692 height 16
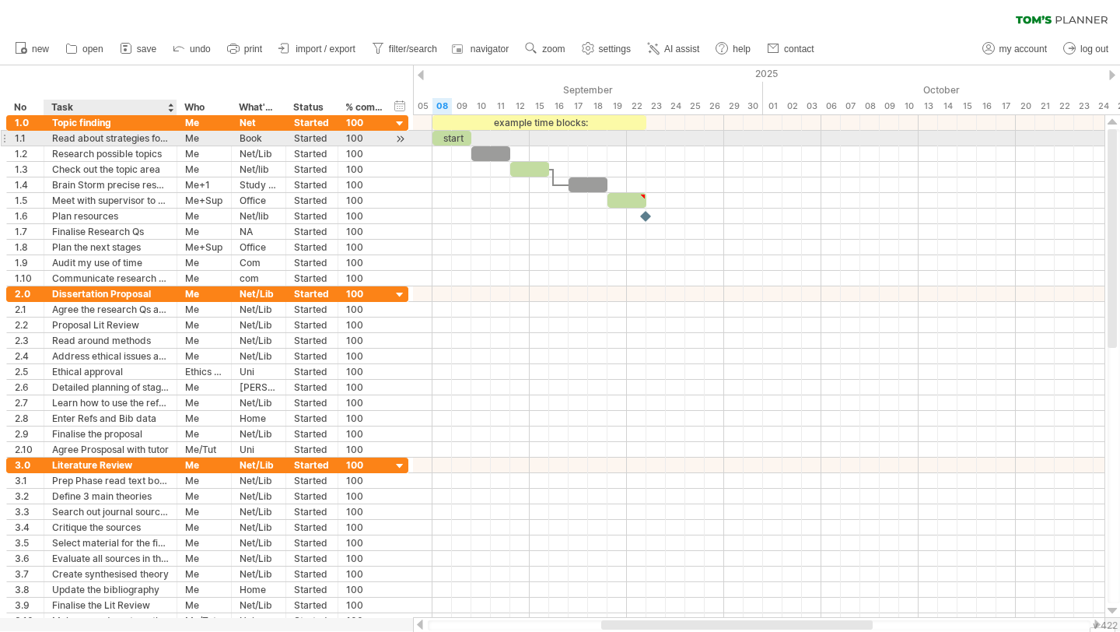
click at [95, 142] on div "Read about strategies for finding a topic" at bounding box center [110, 138] width 117 height 15
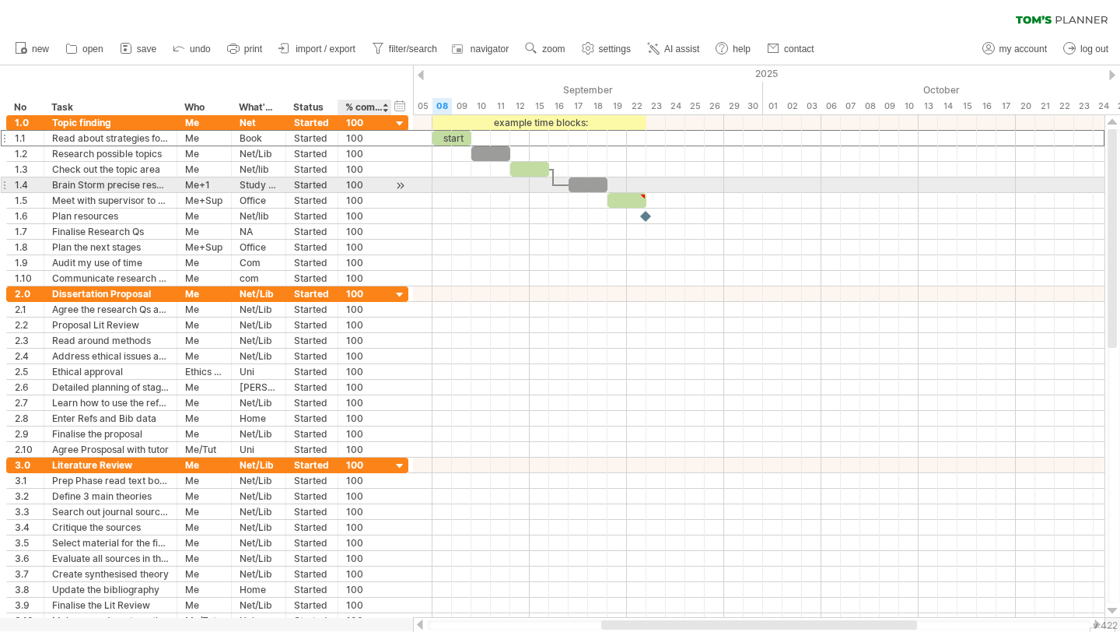
click at [365, 180] on div "100" at bounding box center [364, 184] width 37 height 15
type input "*"
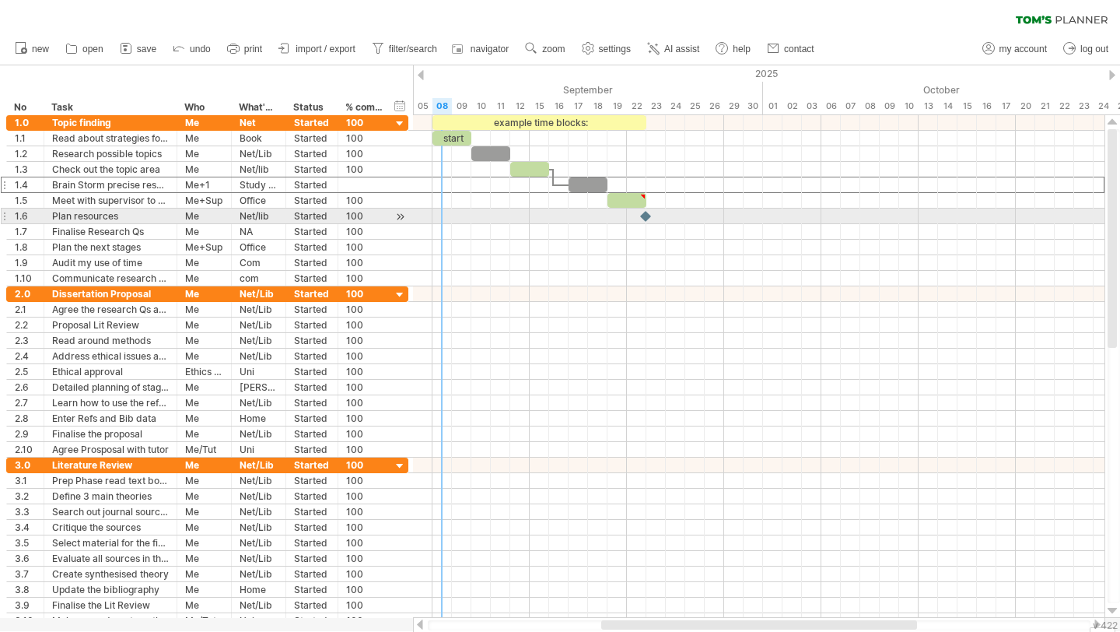
click at [440, 241] on div at bounding box center [759, 248] width 692 height 16
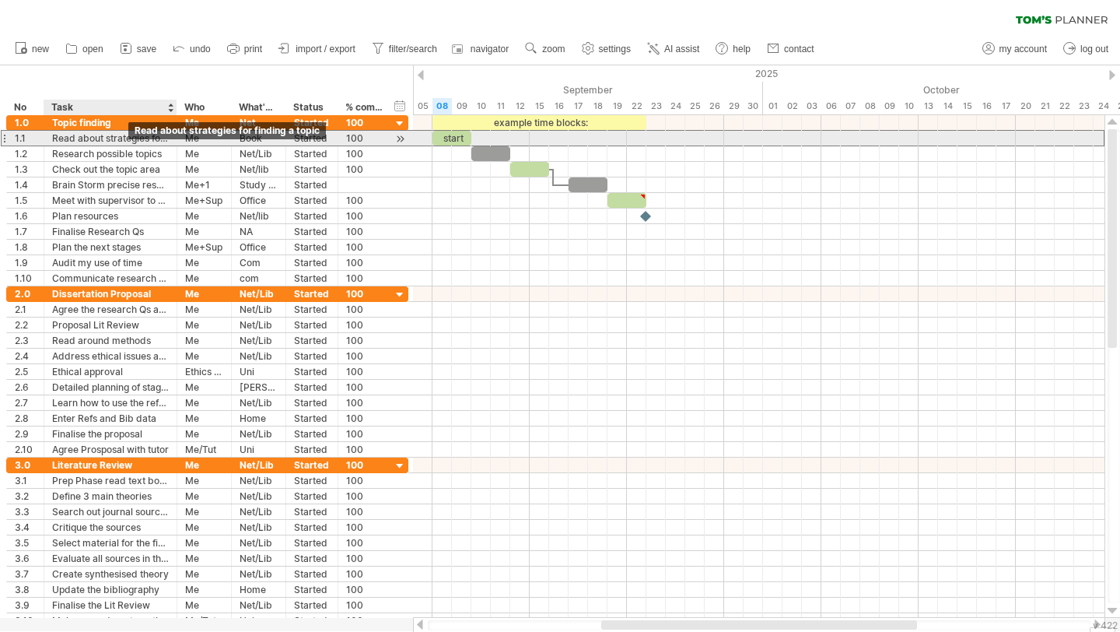
click at [127, 140] on div "Read about strategies for finding a topic" at bounding box center [110, 138] width 117 height 15
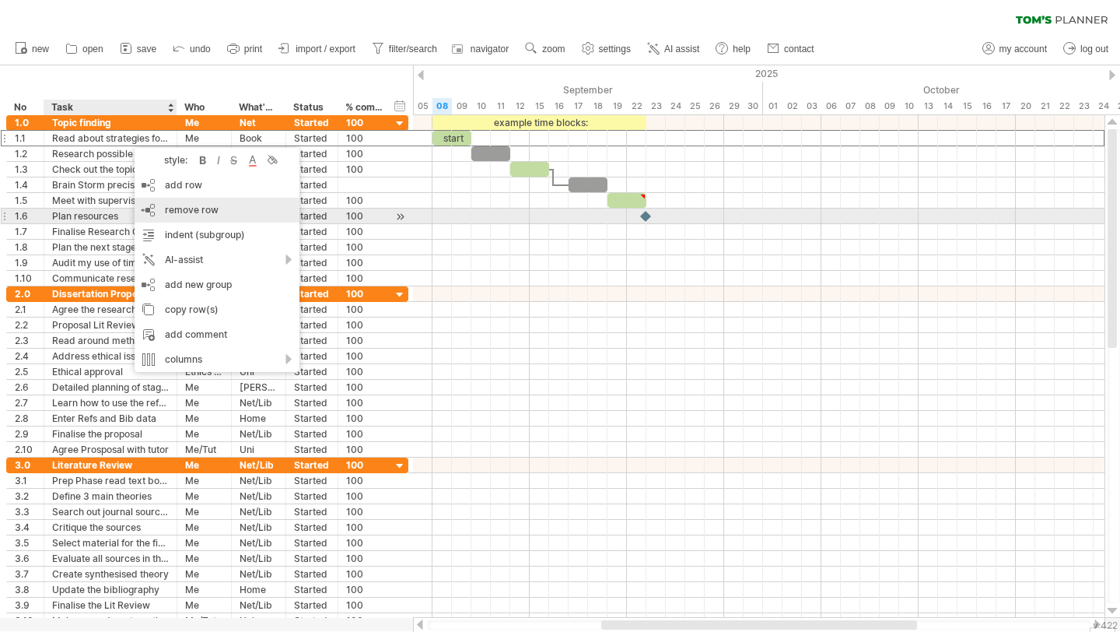
click at [179, 212] on span "remove row" at bounding box center [192, 210] width 54 height 12
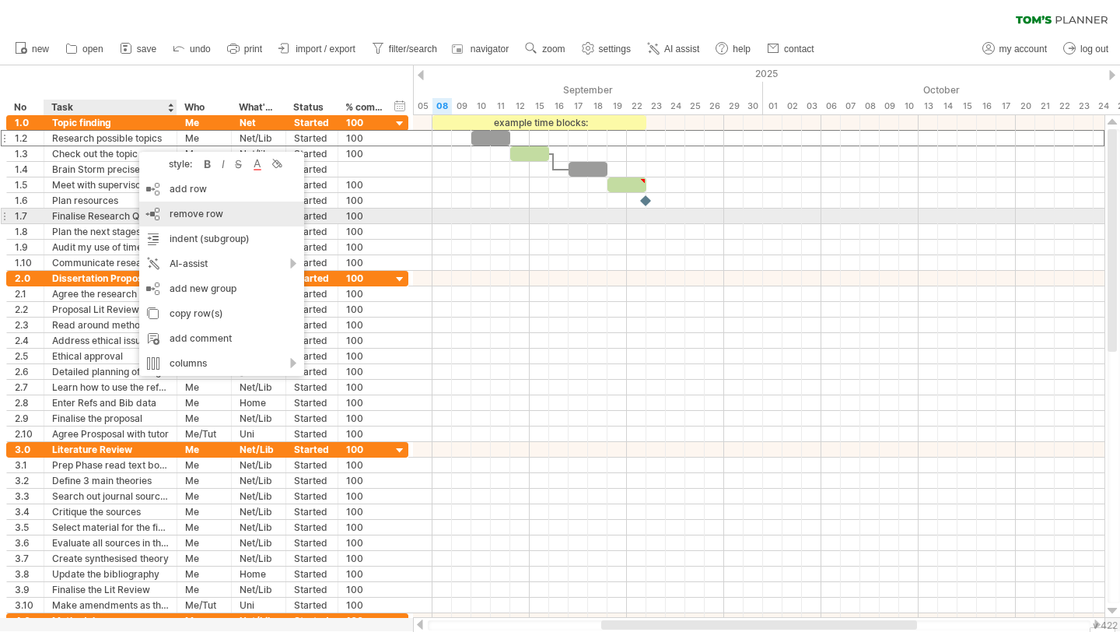
click at [197, 210] on span "remove row" at bounding box center [197, 214] width 54 height 12
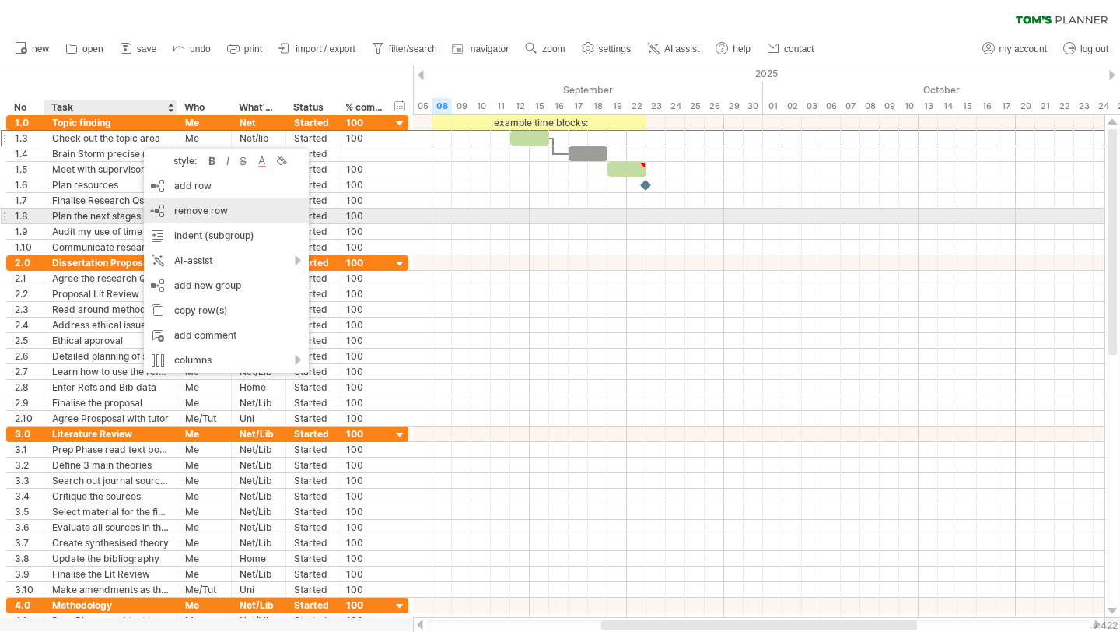
click at [208, 212] on span "remove row" at bounding box center [201, 211] width 54 height 12
